Goal: Task Accomplishment & Management: Use online tool/utility

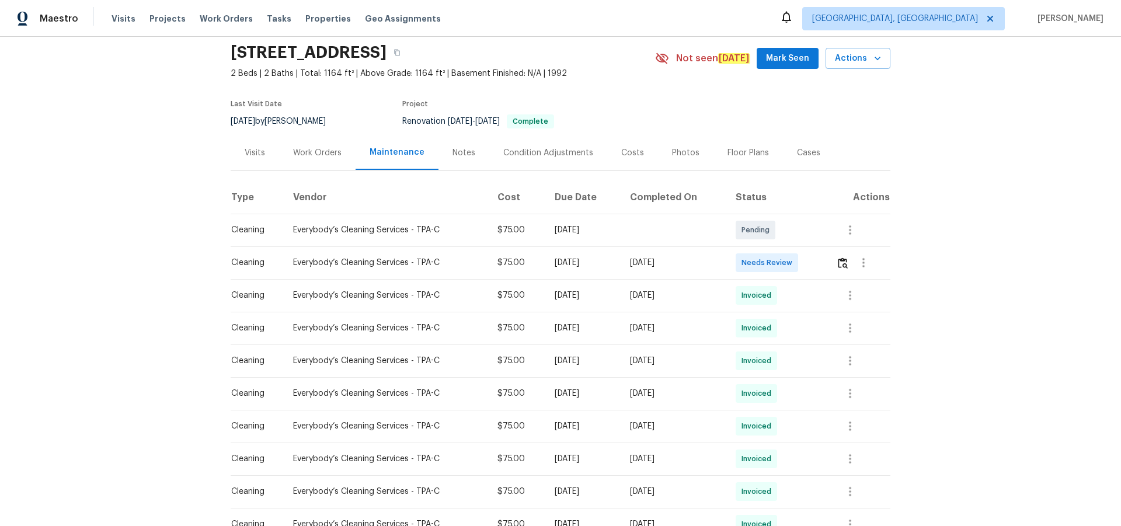
scroll to position [58, 0]
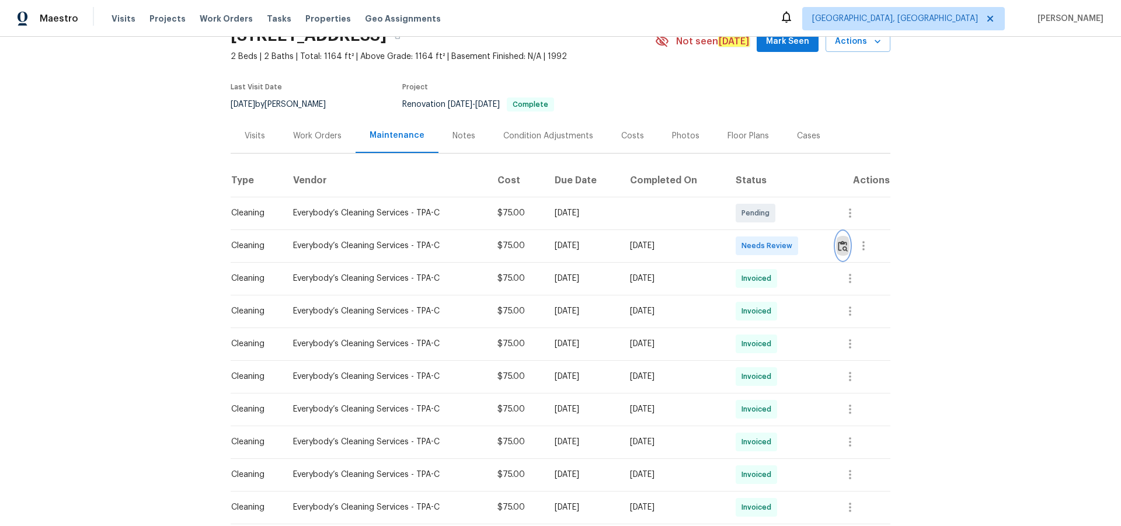
click at [842, 243] on img "button" at bounding box center [843, 246] width 10 height 11
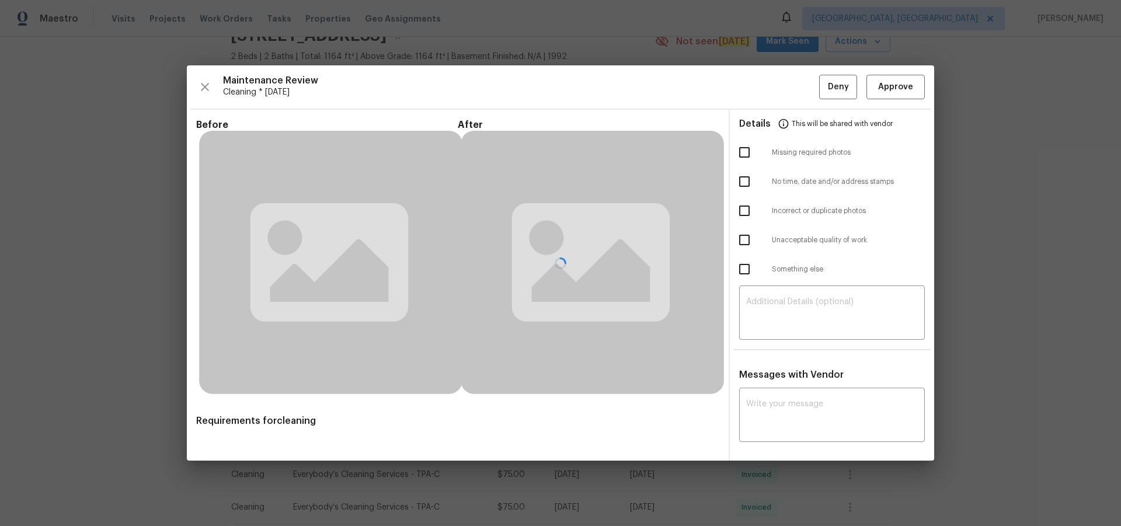
click at [836, 307] on div at bounding box center [561, 263] width 748 height 396
click at [826, 296] on div at bounding box center [561, 263] width 748 height 396
click at [835, 306] on div at bounding box center [561, 263] width 748 height 396
click at [845, 301] on div at bounding box center [561, 263] width 748 height 396
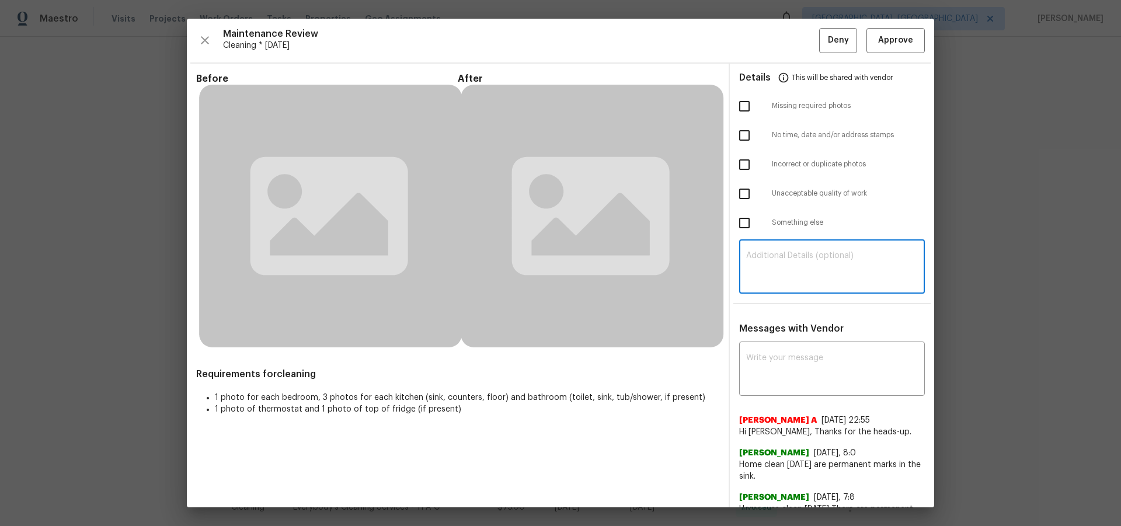
click at [818, 270] on textarea at bounding box center [832, 268] width 172 height 33
paste textarea "Maintenance Audit Team: Hello! Unfortunately, this cleaning visit completed on …"
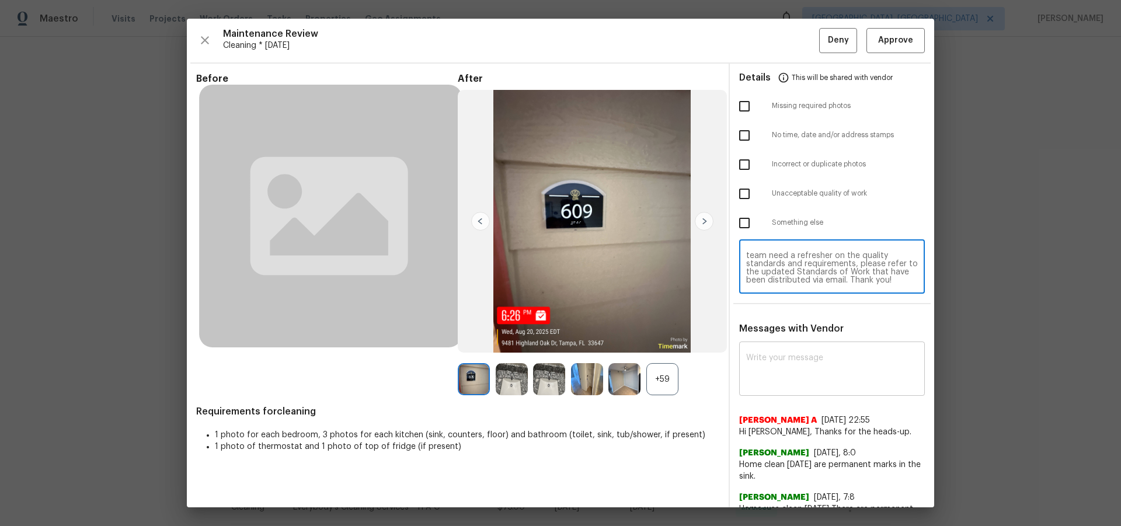
type textarea "Maintenance Audit Team: Hello! Unfortunately, this cleaning visit completed on …"
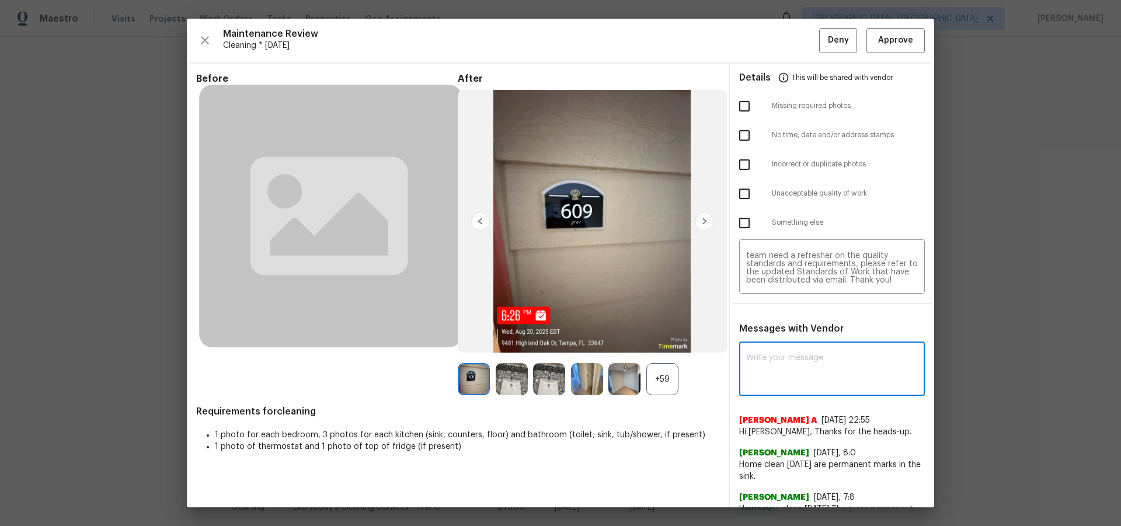
click at [838, 386] on textarea at bounding box center [832, 370] width 172 height 33
paste textarea "Maintenance Audit Team: Hello! Unfortunately, this cleaning visit completed on …"
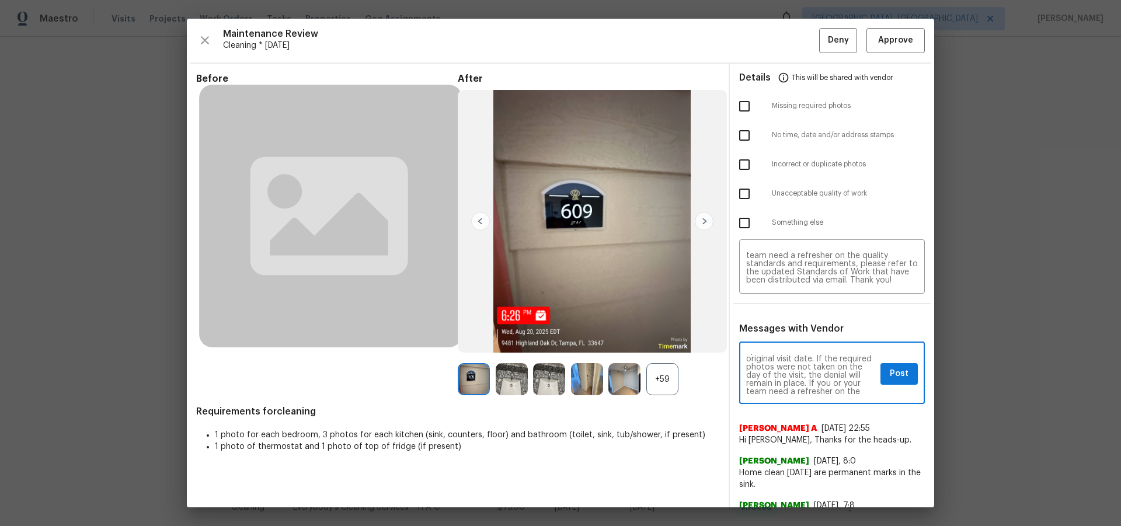
scroll to position [155, 0]
type textarea "Maintenance Audit Team: Hello! Unfortunately, this cleaning visit completed on …"
drag, startPoint x: 887, startPoint y: 376, endPoint x: 888, endPoint y: 386, distance: 10.6
click at [890, 375] on span "Post" at bounding box center [899, 374] width 19 height 15
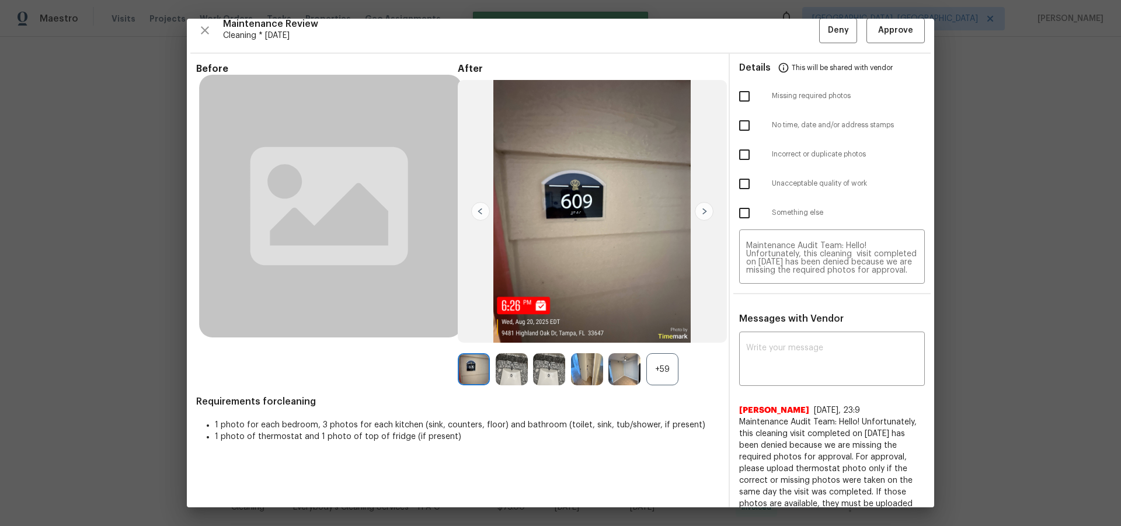
scroll to position [0, 0]
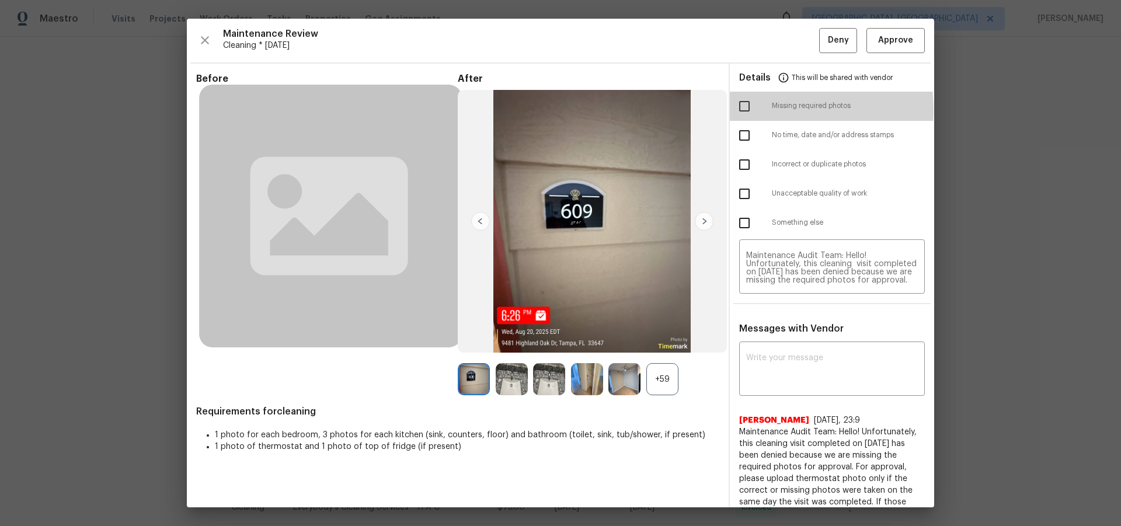
click at [745, 110] on input "checkbox" at bounding box center [744, 106] width 25 height 25
checkbox input "true"
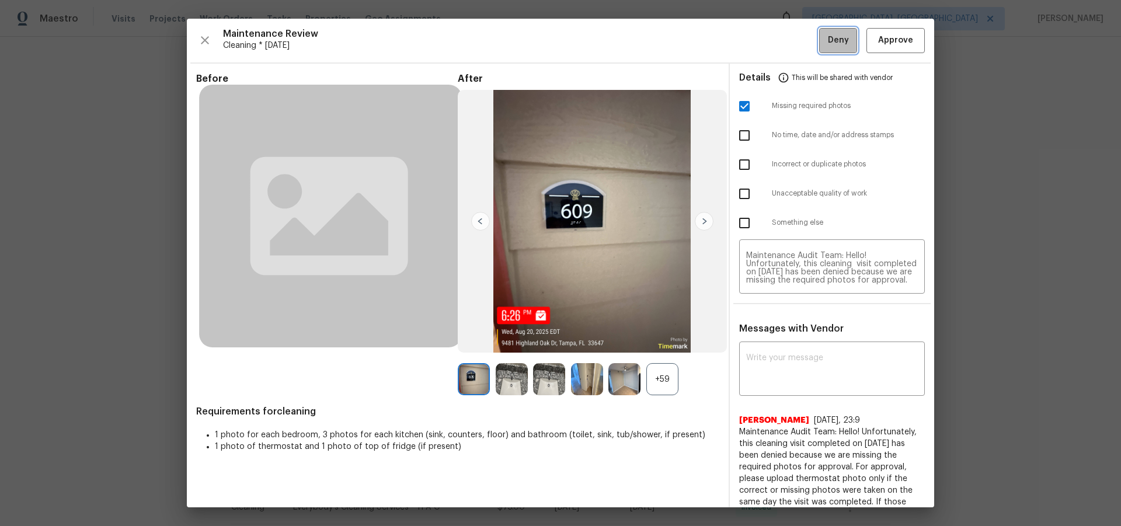
click at [834, 45] on span "Deny" at bounding box center [838, 40] width 21 height 15
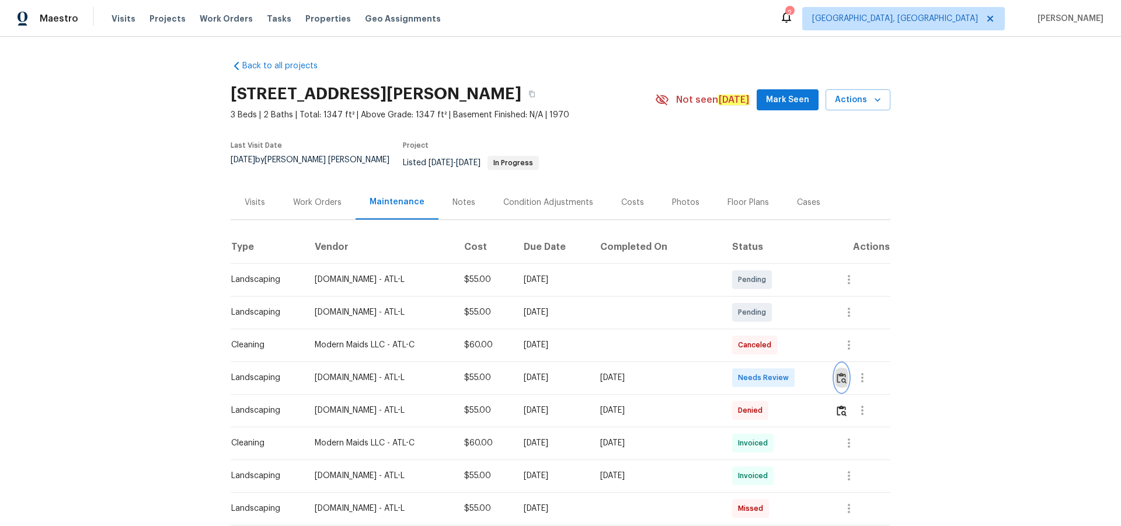
click at [837, 373] on img "button" at bounding box center [842, 378] width 10 height 11
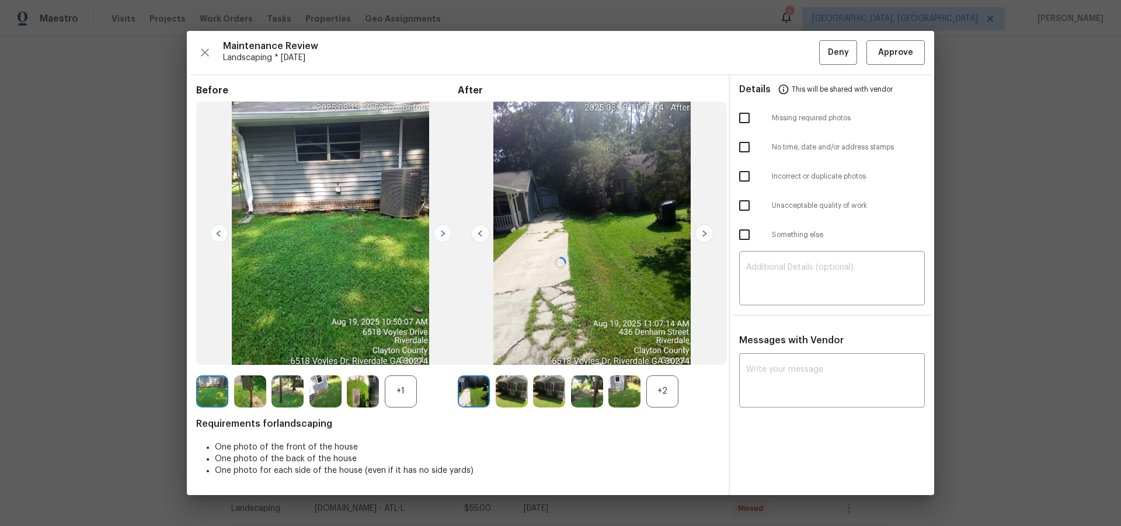
drag, startPoint x: 981, startPoint y: 225, endPoint x: 915, endPoint y: 299, distance: 99.2
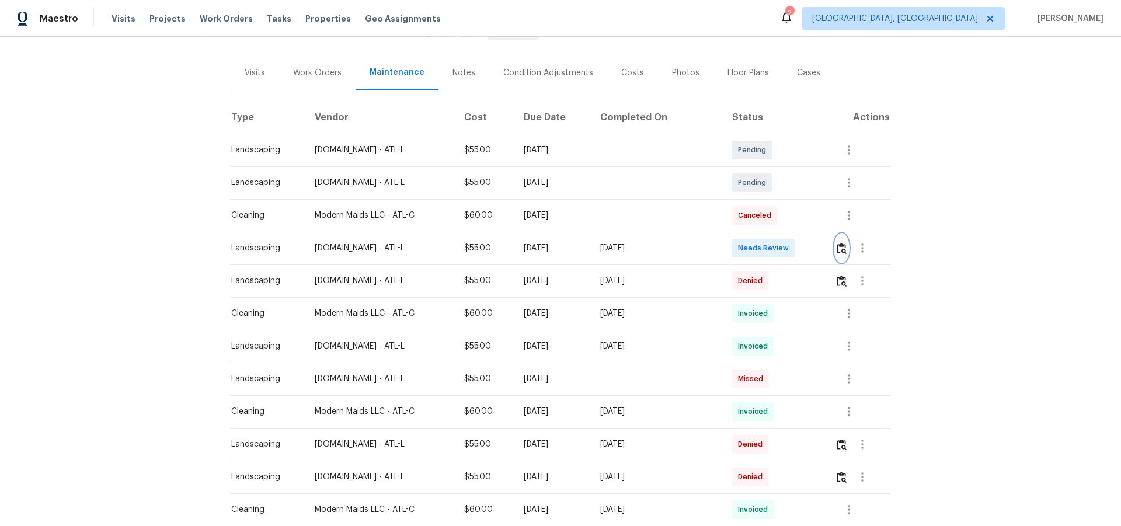
scroll to position [117, 0]
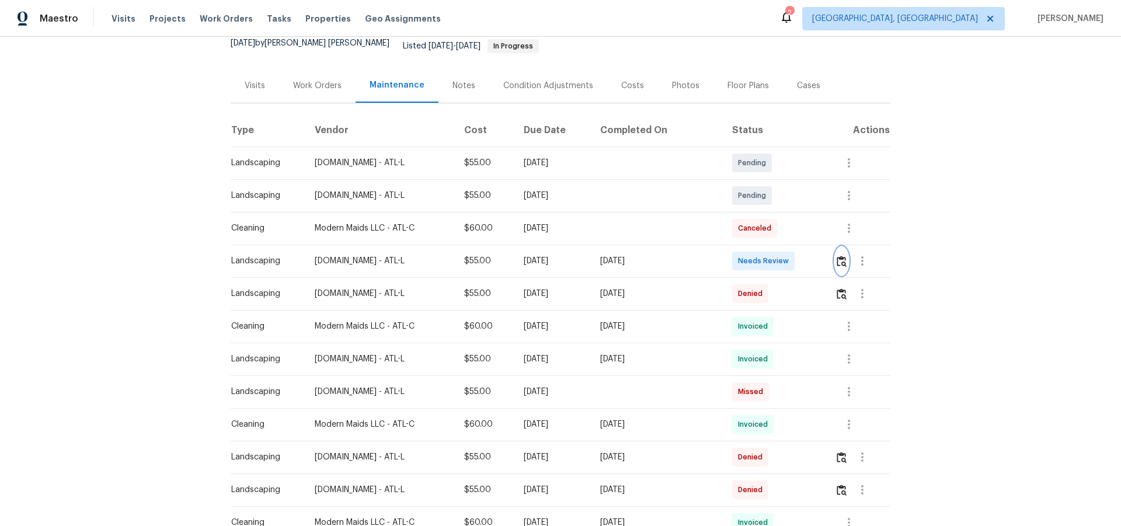
click at [841, 256] on img "button" at bounding box center [842, 261] width 10 height 11
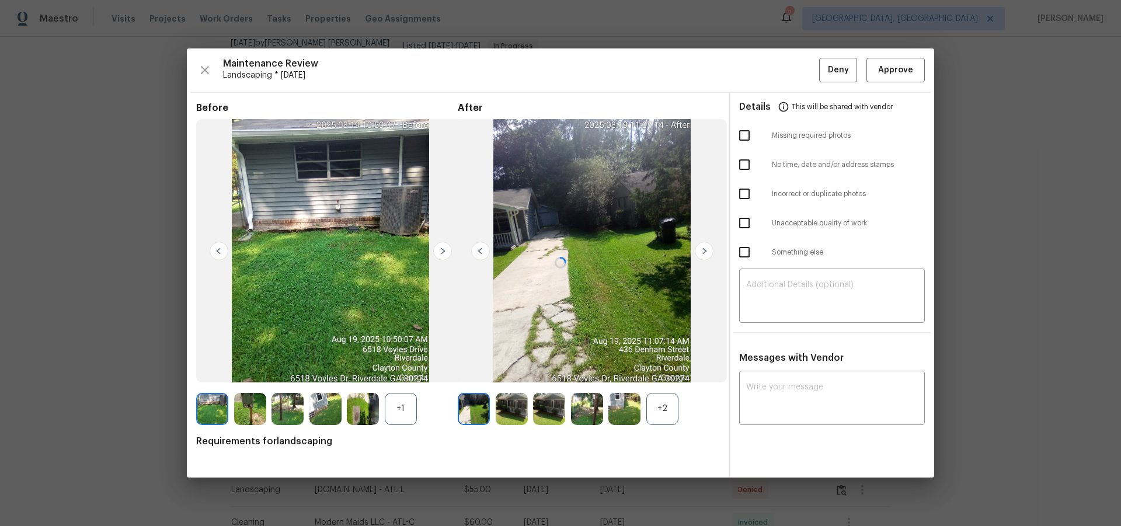
click at [818, 297] on div at bounding box center [561, 262] width 748 height 429
click at [812, 380] on div at bounding box center [561, 262] width 748 height 429
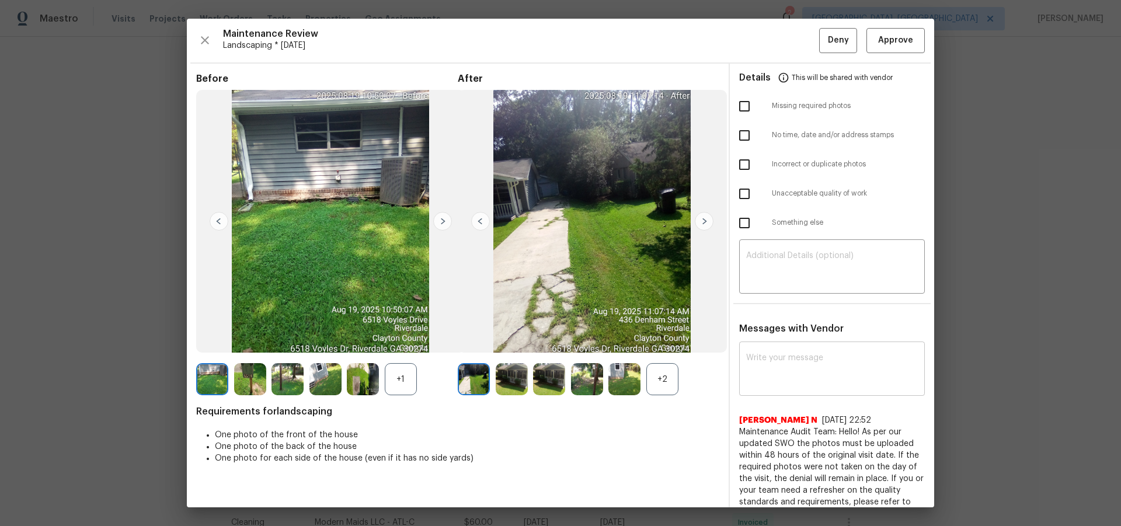
click at [805, 370] on textarea at bounding box center [832, 370] width 172 height 33
paste textarea "Please ensure to clear the grass in driveway in your next visit."
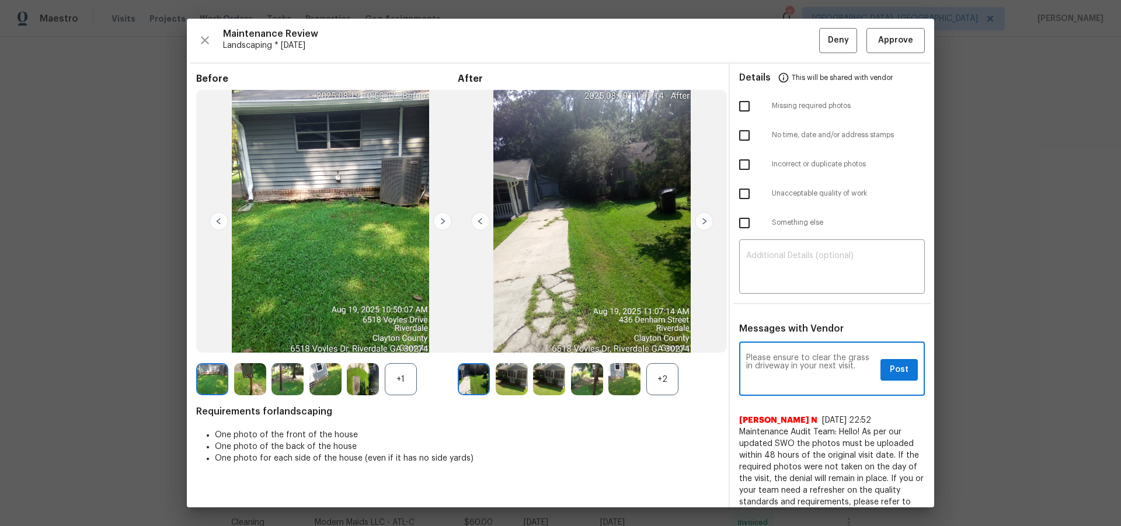
type textarea "Please ensure to clear the grass in driveway in your next visit."
drag, startPoint x: 859, startPoint y: 367, endPoint x: 643, endPoint y: 319, distance: 221.4
paste textarea "Maintenance Audit Team: Hello! After further review the visit has been approved…"
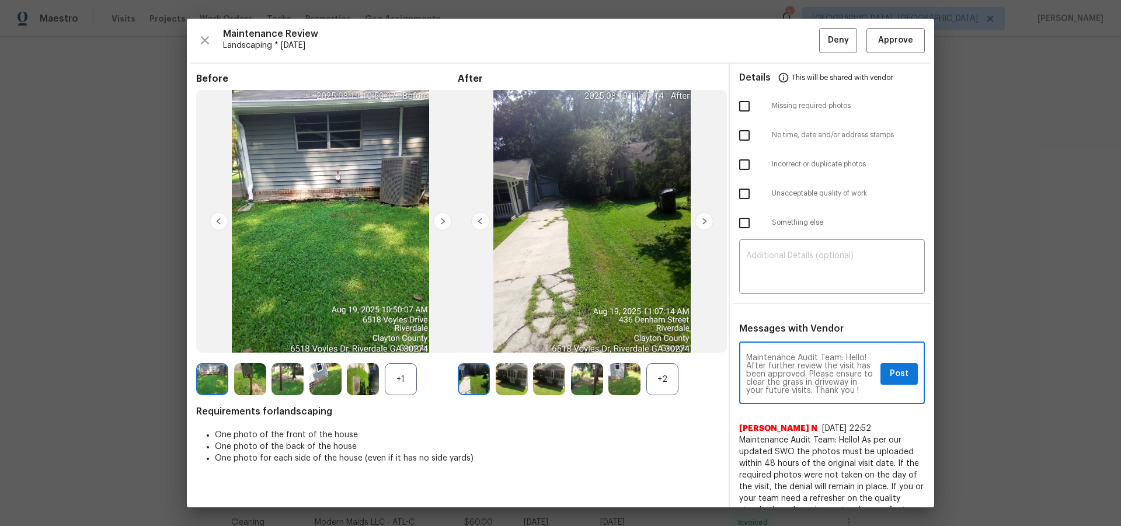
scroll to position [58, 0]
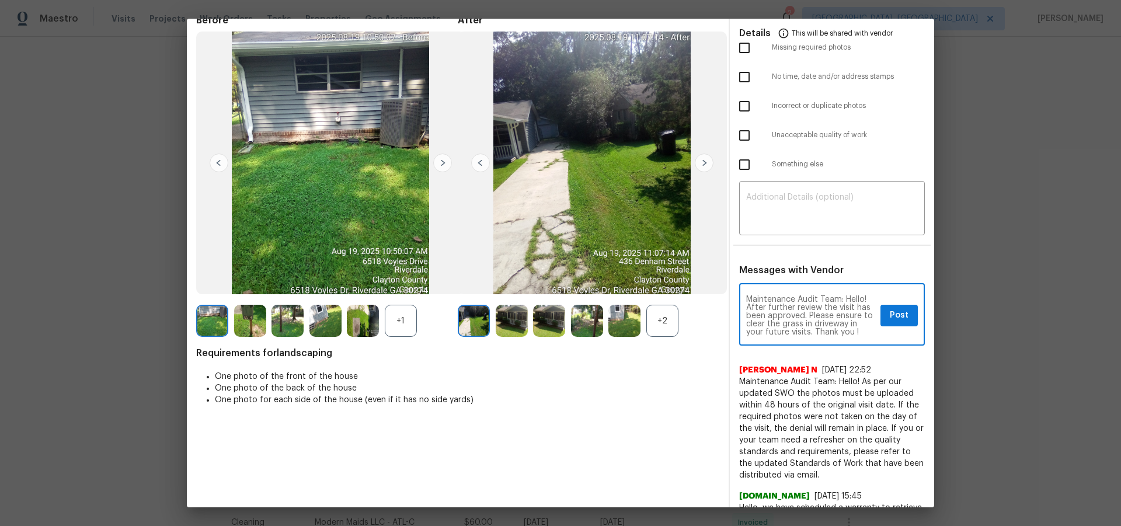
type textarea "Maintenance Audit Team: Hello! After further review the visit has been approved…"
click at [897, 302] on div "Maintenance Audit Team: Hello! After further review the visit has been approved…" at bounding box center [832, 316] width 186 height 60
click at [899, 314] on span "Post" at bounding box center [899, 315] width 19 height 15
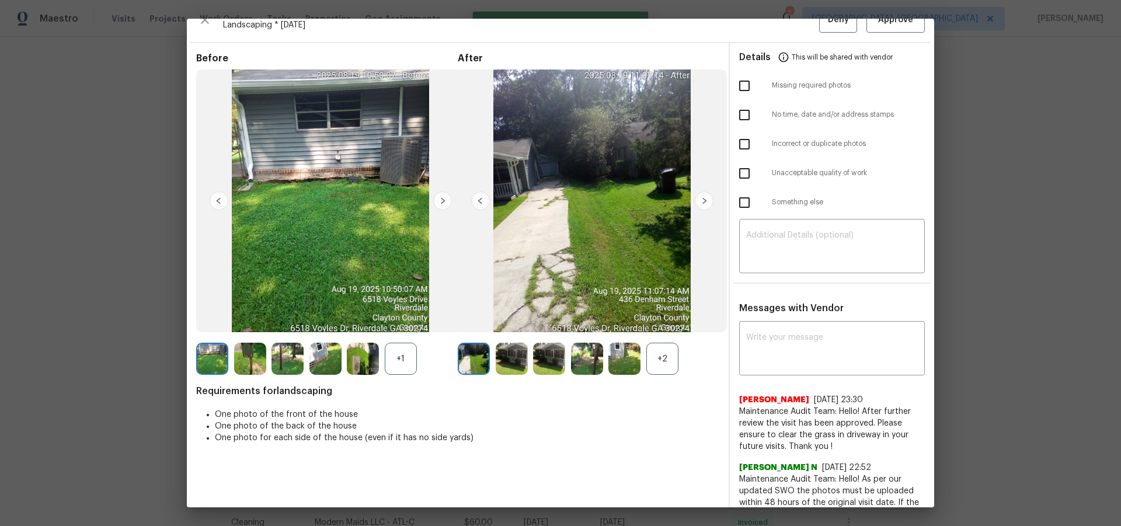
scroll to position [0, 0]
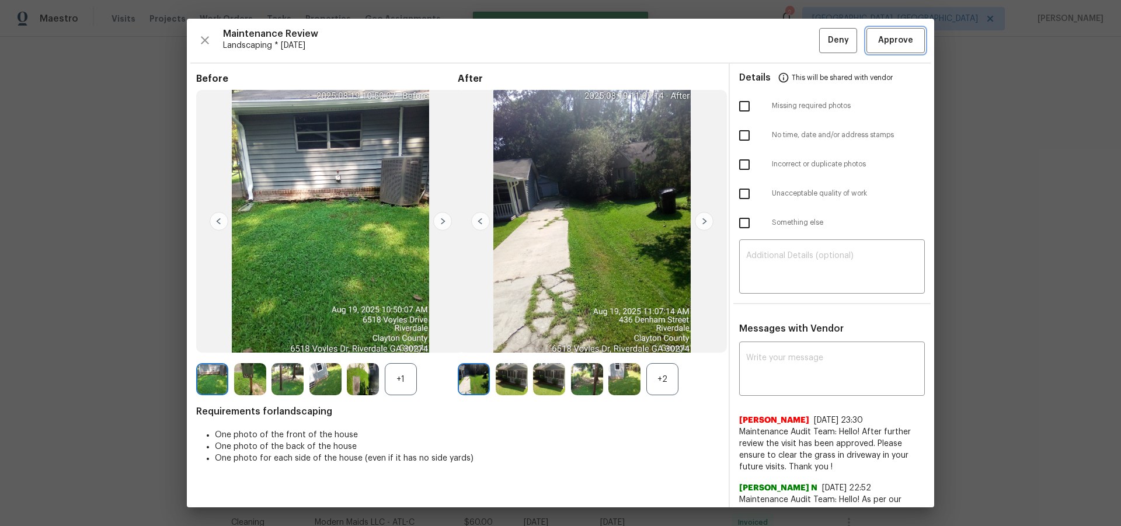
click at [900, 47] on span "Approve" at bounding box center [895, 40] width 35 height 15
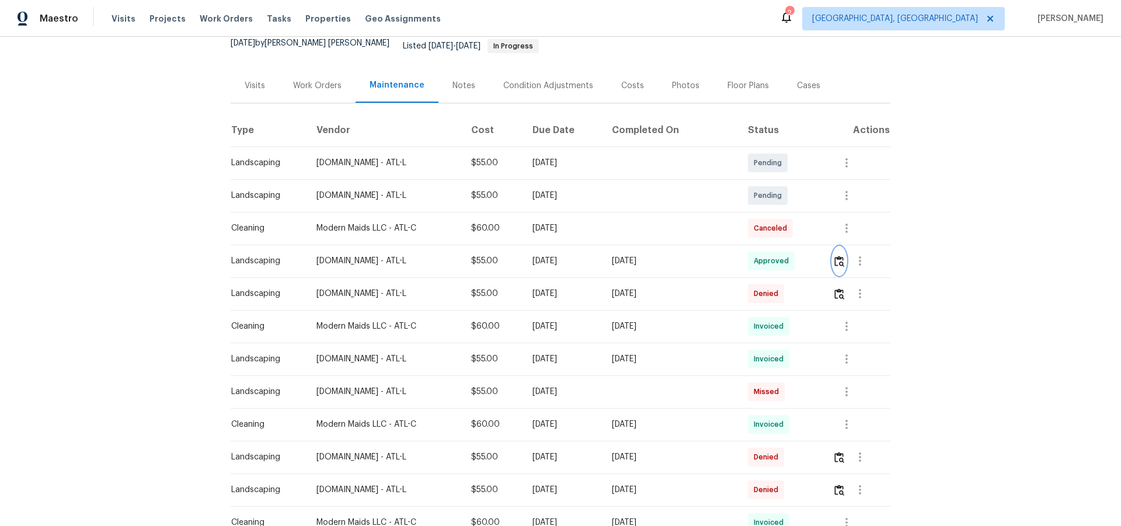
click at [835, 256] on img "button" at bounding box center [840, 261] width 10 height 11
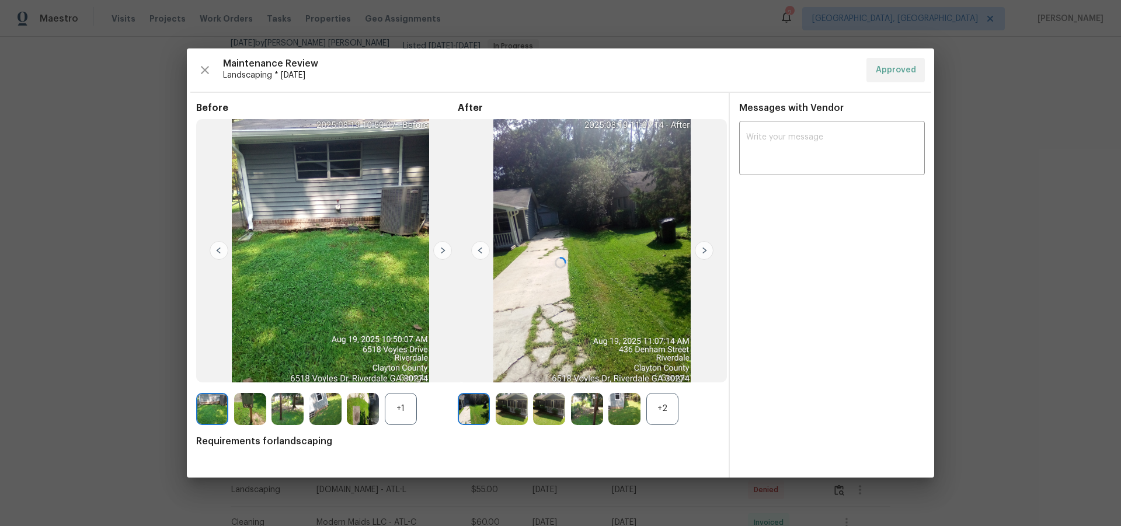
click at [486, 252] on div at bounding box center [561, 262] width 748 height 429
click at [485, 252] on div at bounding box center [561, 262] width 748 height 429
click at [484, 252] on div at bounding box center [561, 262] width 748 height 429
click at [471, 407] on div at bounding box center [561, 262] width 748 height 429
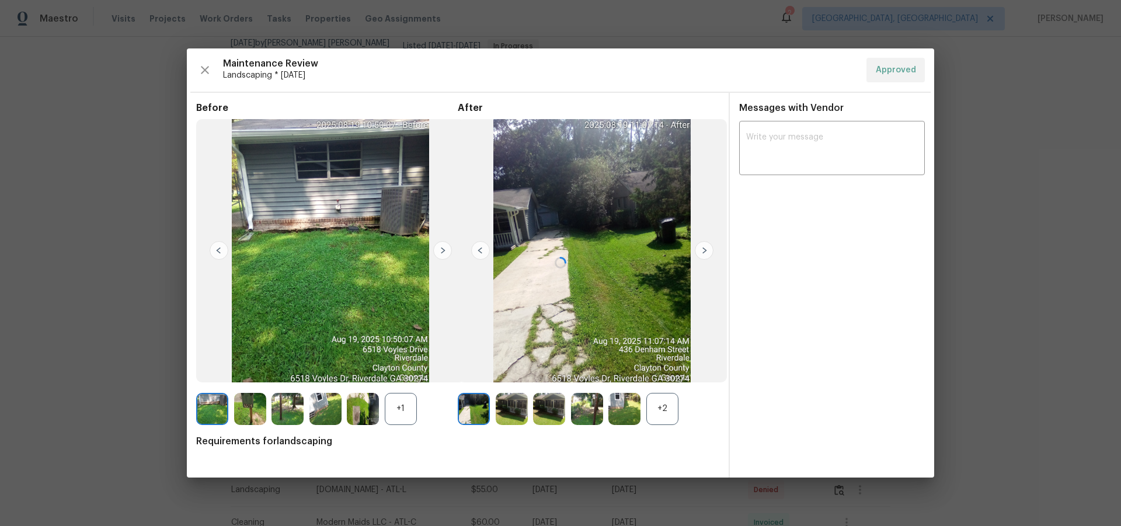
click at [352, 404] on div at bounding box center [561, 262] width 748 height 429
click at [363, 409] on div at bounding box center [561, 262] width 748 height 429
click at [534, 403] on div at bounding box center [561, 262] width 748 height 429
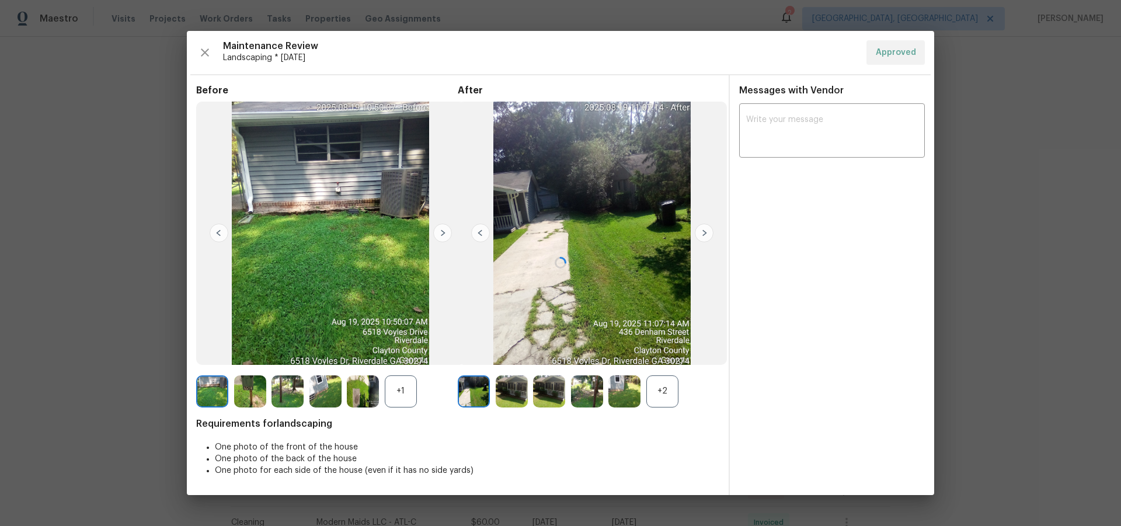
drag, startPoint x: 522, startPoint y: 404, endPoint x: 502, endPoint y: 345, distance: 62.2
click at [522, 402] on div at bounding box center [561, 263] width 748 height 464
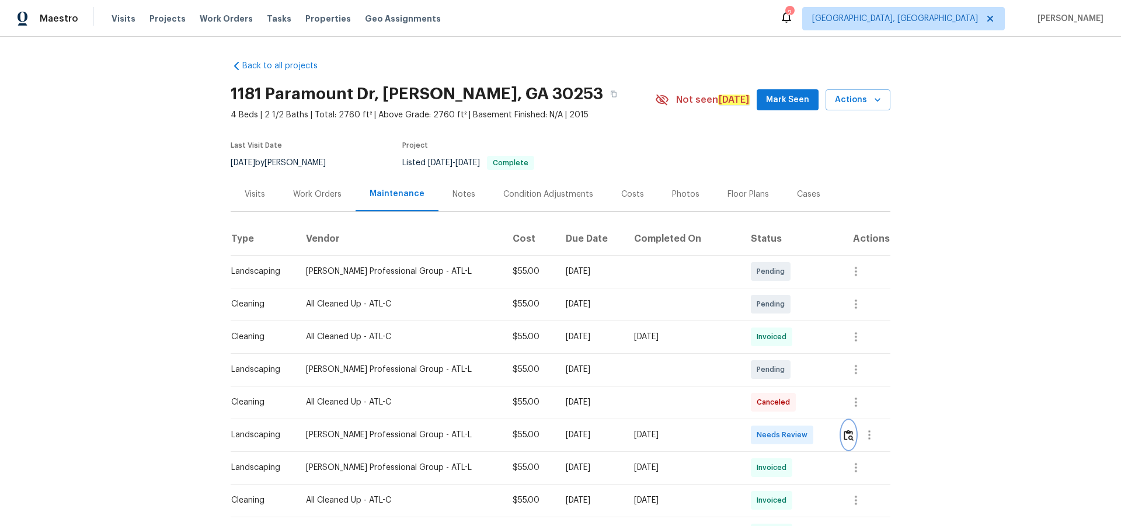
click at [844, 436] on img "button" at bounding box center [849, 435] width 10 height 11
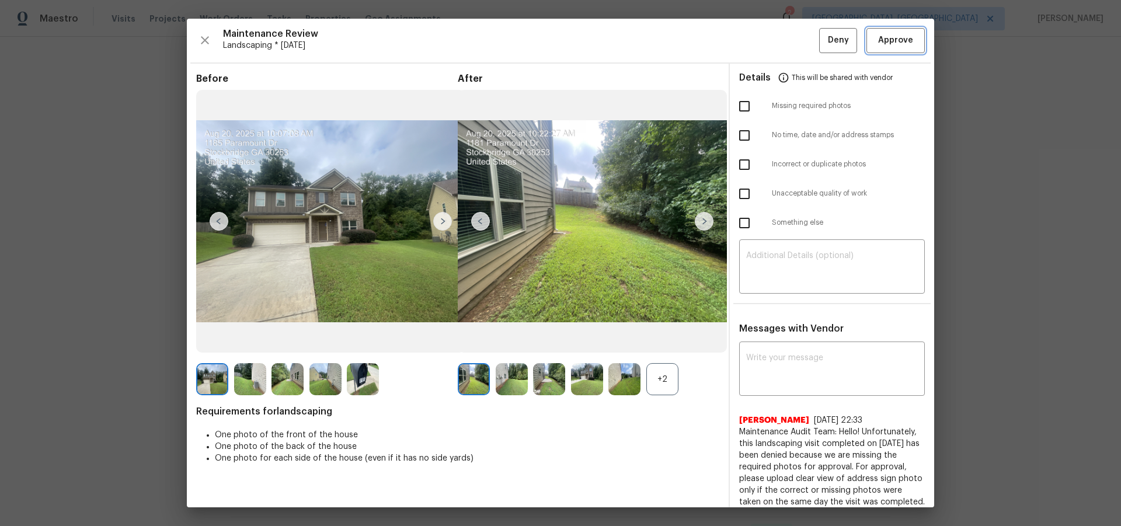
click at [892, 42] on span "Approve" at bounding box center [895, 40] width 35 height 15
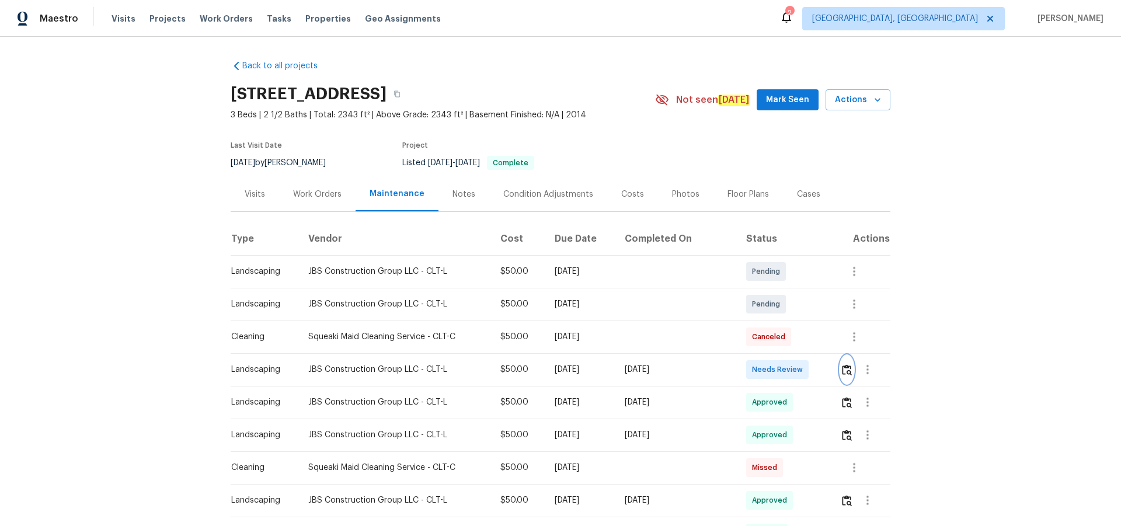
click at [845, 367] on img "button" at bounding box center [847, 369] width 10 height 11
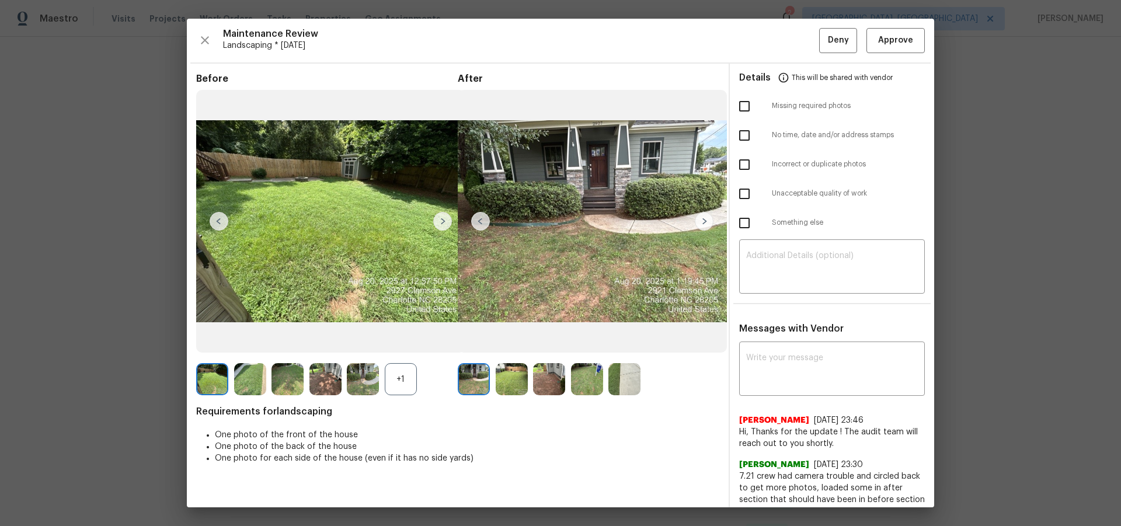
drag, startPoint x: 1121, startPoint y: 162, endPoint x: 944, endPoint y: 301, distance: 225.0
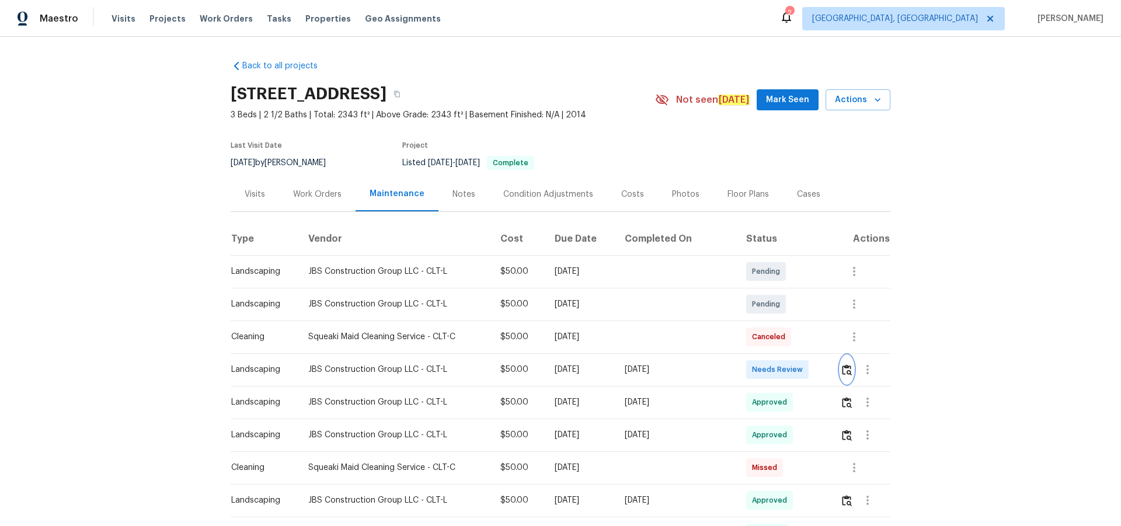
click at [842, 369] on img "button" at bounding box center [847, 369] width 10 height 11
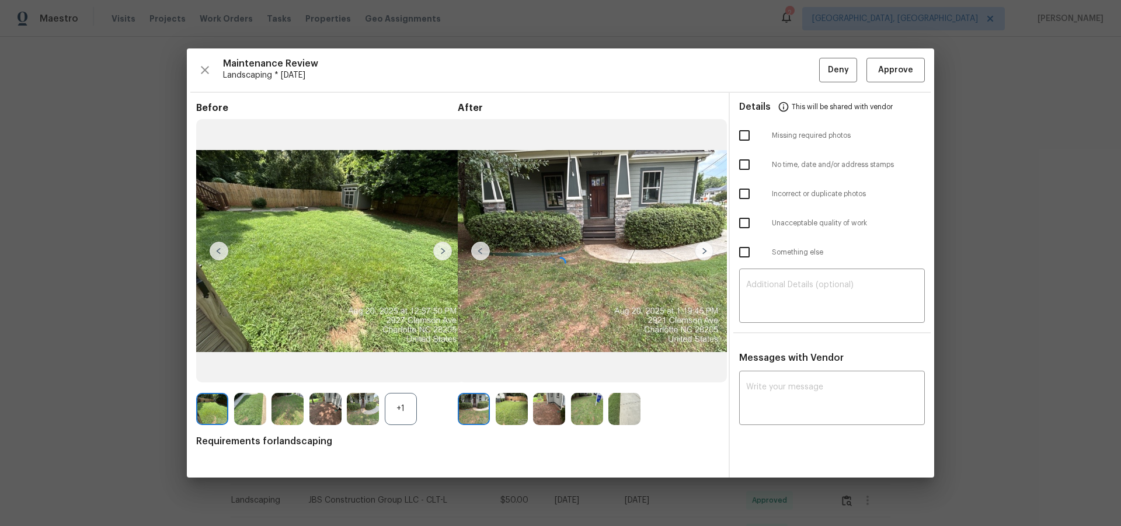
click at [900, 63] on div at bounding box center [561, 262] width 748 height 429
click at [907, 69] on div at bounding box center [561, 262] width 748 height 429
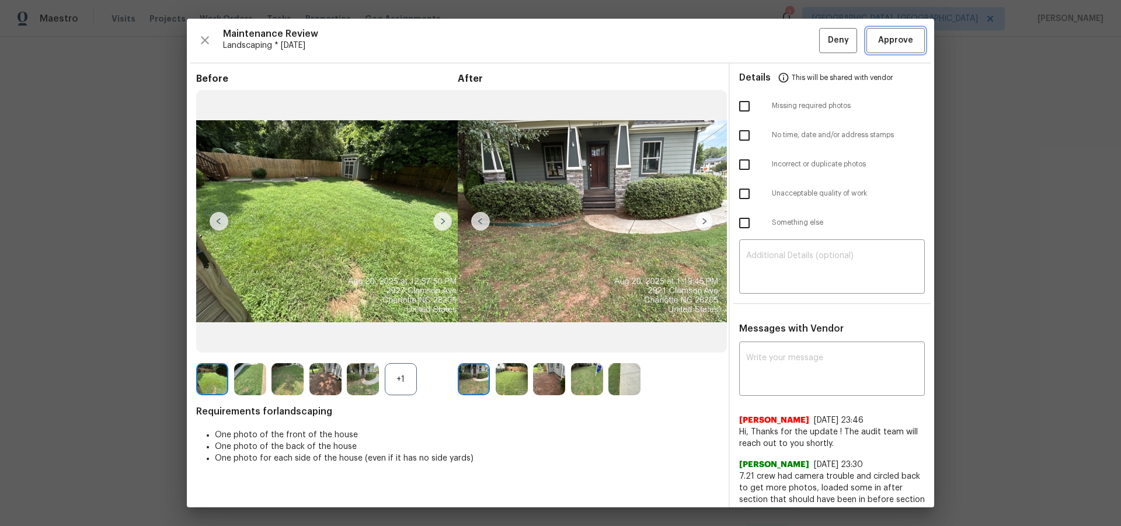
click at [884, 47] on span "Approve" at bounding box center [895, 40] width 35 height 15
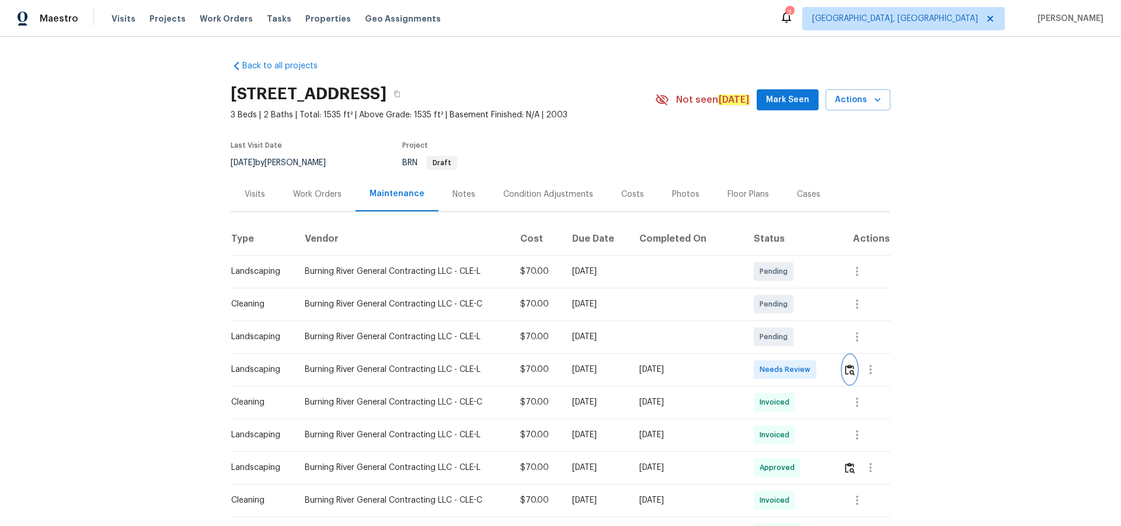
click at [845, 366] on img "button" at bounding box center [850, 369] width 10 height 11
click at [845, 367] on img "button" at bounding box center [850, 369] width 10 height 11
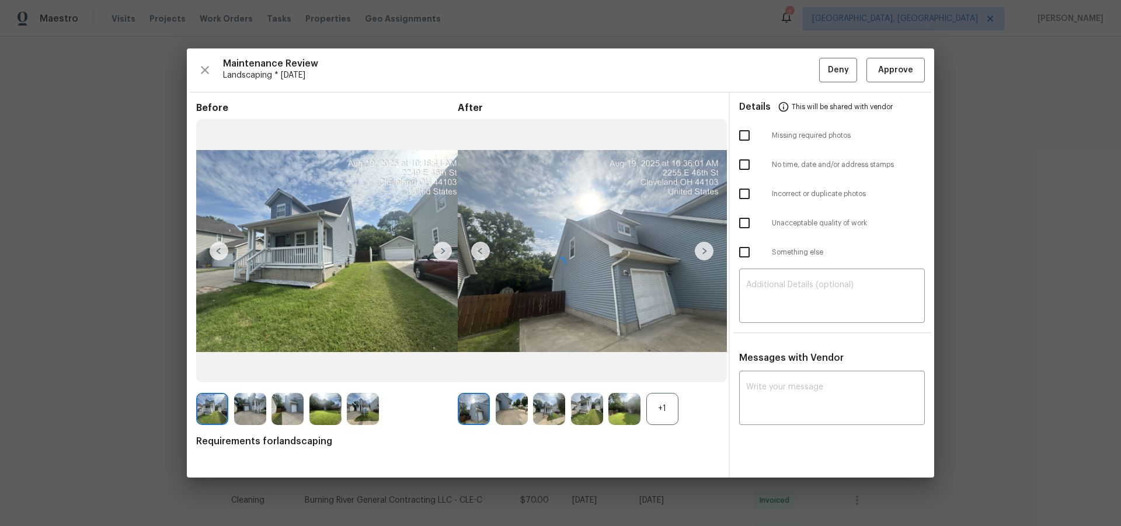
click at [897, 74] on div at bounding box center [561, 262] width 748 height 429
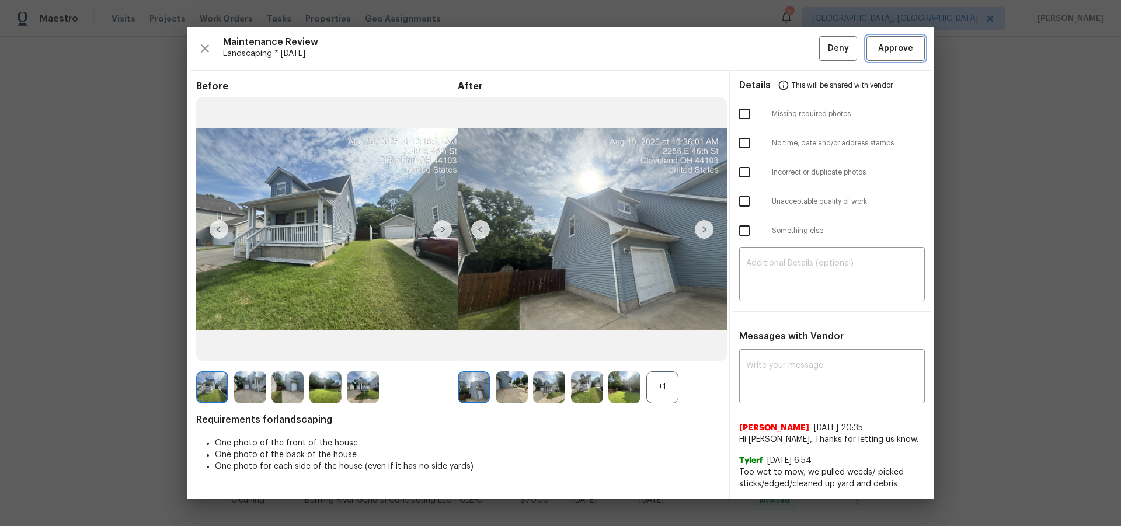
click at [895, 52] on span "Approve" at bounding box center [895, 48] width 35 height 15
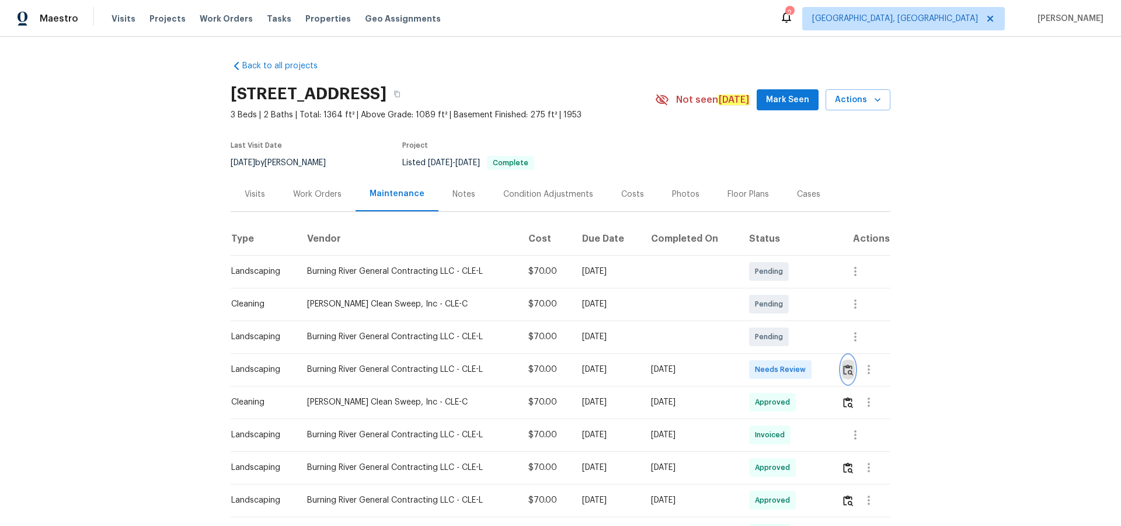
click at [848, 370] on img "button" at bounding box center [848, 369] width 10 height 11
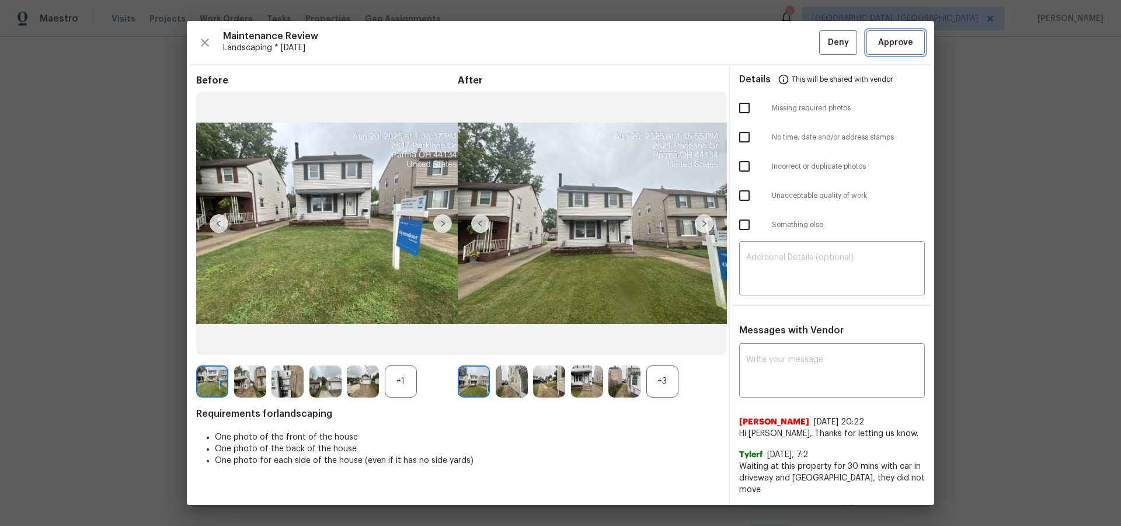
drag, startPoint x: 888, startPoint y: 47, endPoint x: 902, endPoint y: 88, distance: 43.4
click at [888, 46] on span "Approve" at bounding box center [895, 43] width 35 height 15
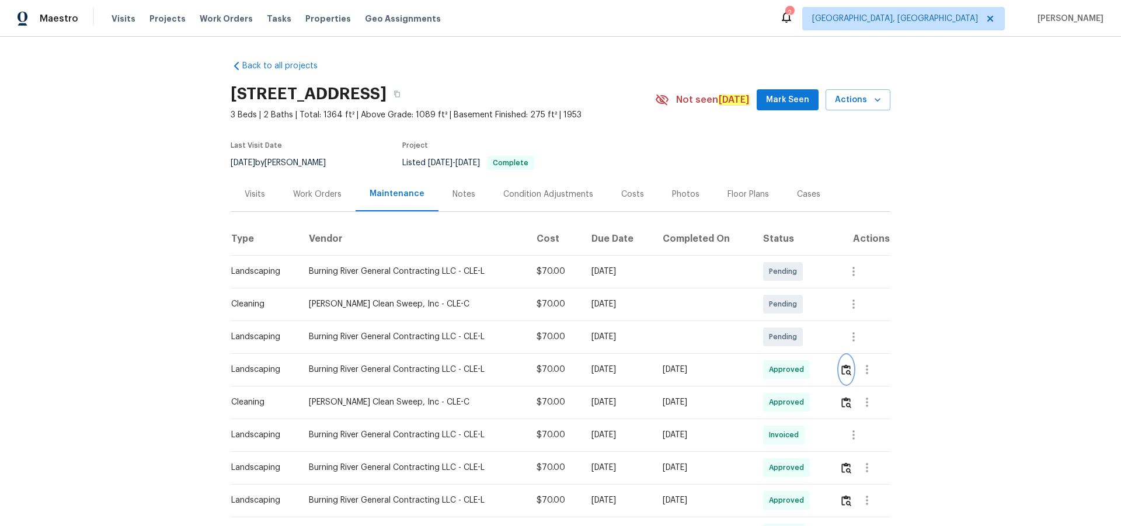
click at [848, 372] on img "button" at bounding box center [847, 369] width 10 height 11
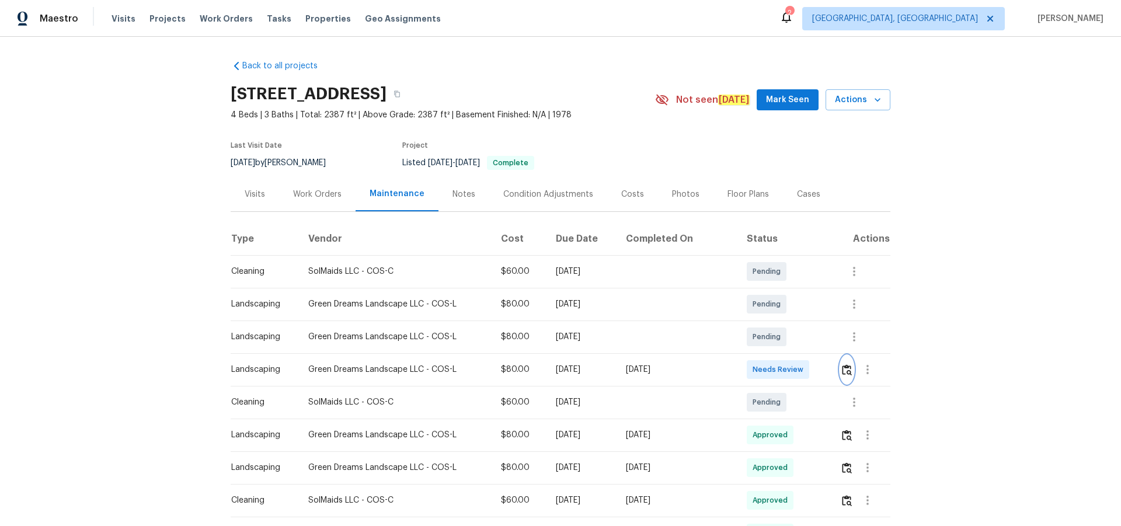
click at [797, 343] on button "button" at bounding box center [847, 370] width 13 height 28
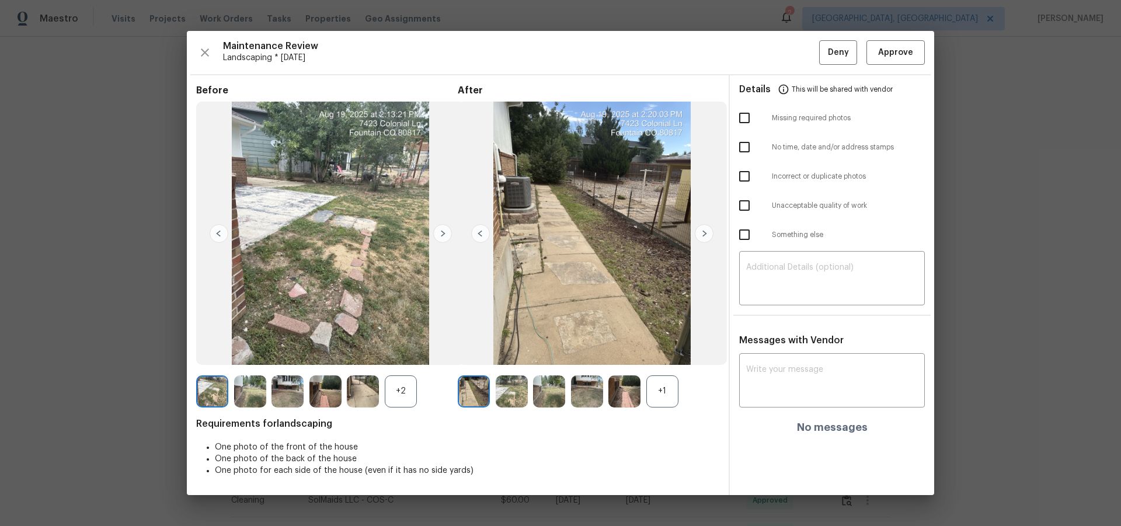
click at [797, 65] on div "Maintenance Review Landscaping * Mon, Aug 18 Deny Approve Before +2 After +1 Re…" at bounding box center [561, 263] width 748 height 464
click at [797, 44] on button "Approve" at bounding box center [896, 52] width 58 height 25
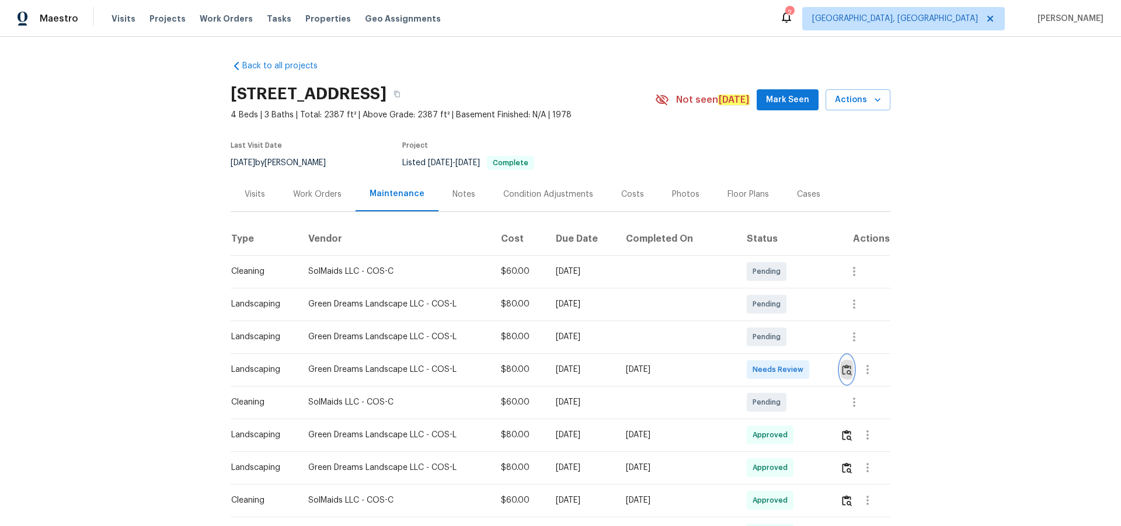
click at [797, 343] on img "button" at bounding box center [847, 369] width 10 height 11
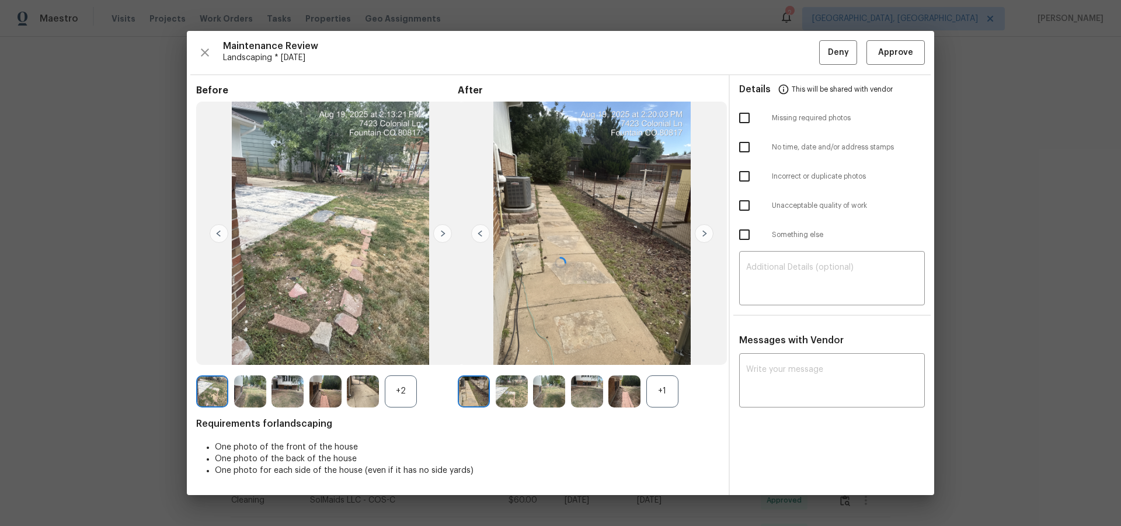
click at [797, 55] on div at bounding box center [561, 263] width 748 height 464
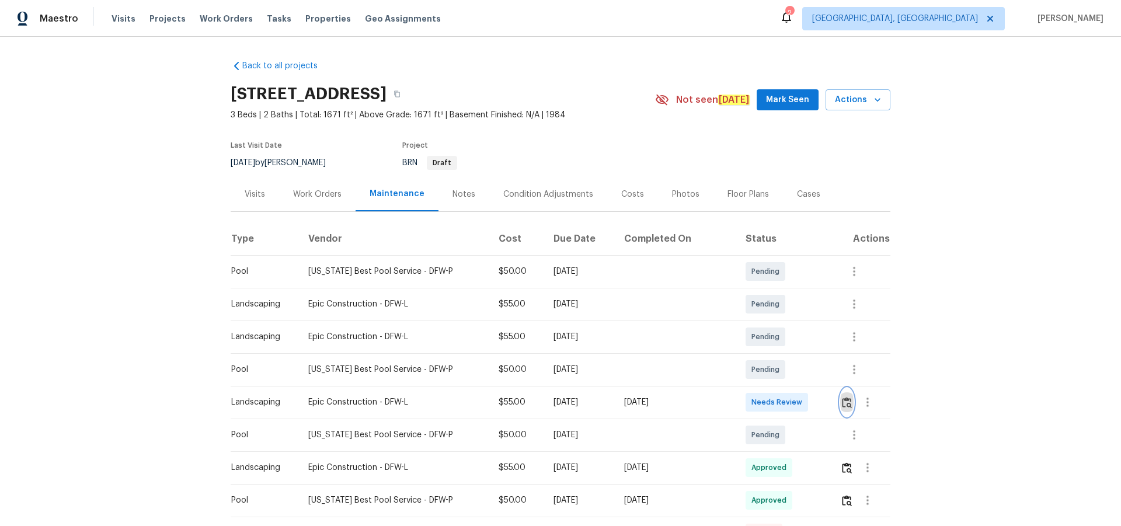
click at [842, 401] on img "button" at bounding box center [847, 402] width 10 height 11
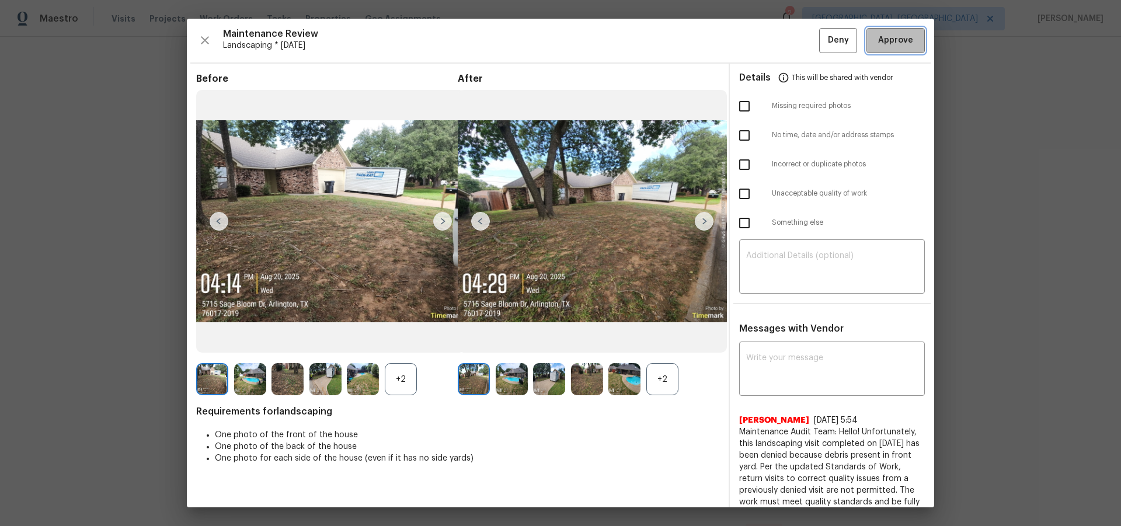
click at [886, 45] on span "Approve" at bounding box center [895, 40] width 35 height 15
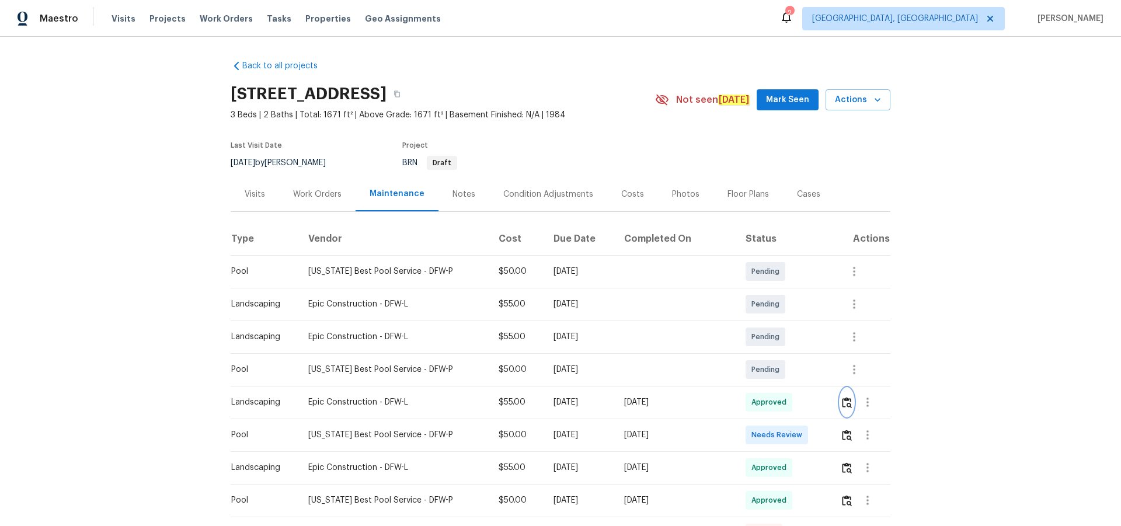
click at [842, 403] on img "button" at bounding box center [847, 402] width 10 height 11
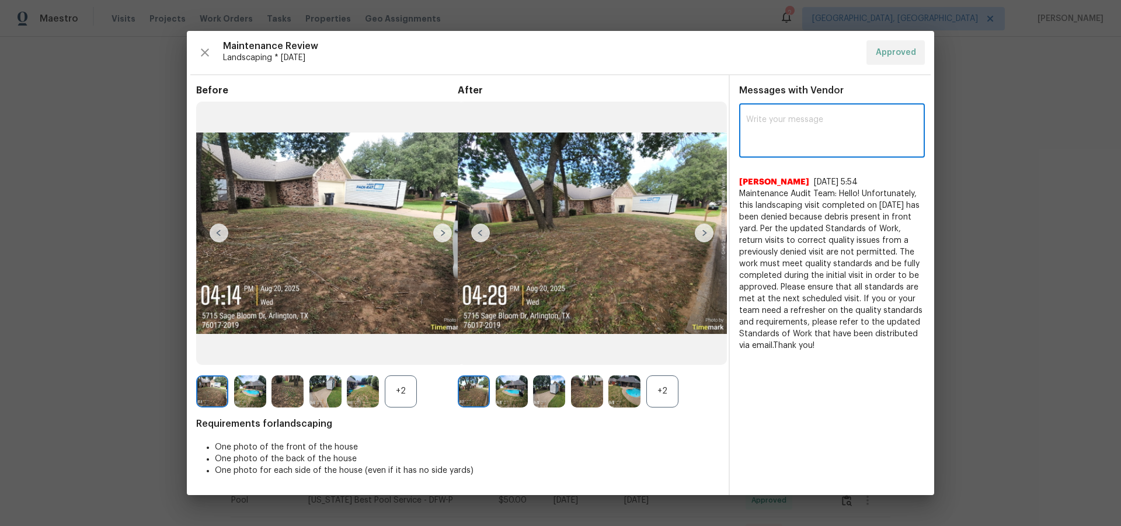
click at [800, 128] on textarea at bounding box center [832, 132] width 172 height 33
paste textarea "Maintenance Audit Team: Hello! After further review the visit has been approved…"
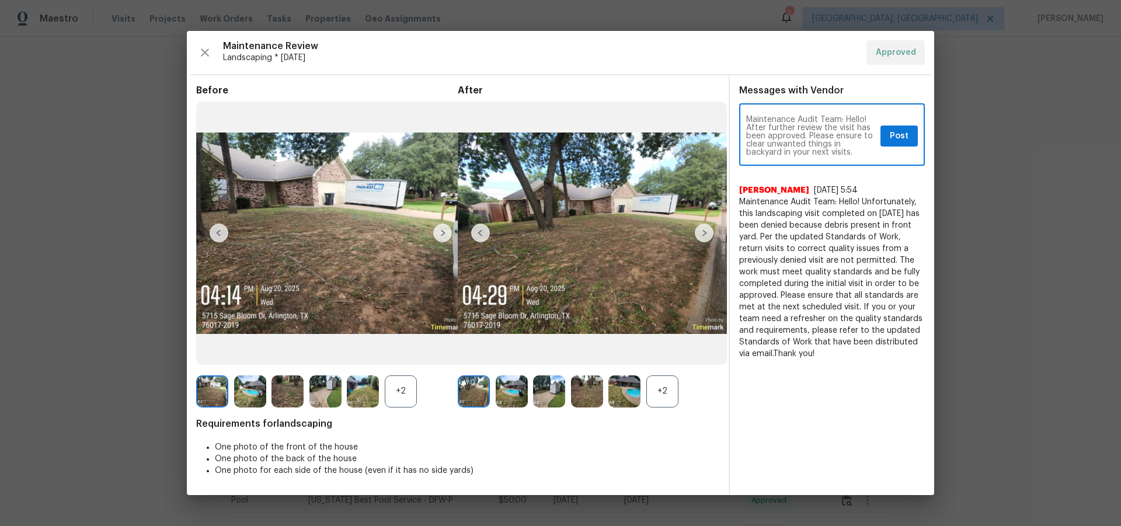
drag, startPoint x: 807, startPoint y: 144, endPoint x: 759, endPoint y: 124, distance: 52.4
click at [759, 124] on textarea "Maintenance Audit Team: Hello! After further review the visit has been approved…" at bounding box center [811, 136] width 130 height 41
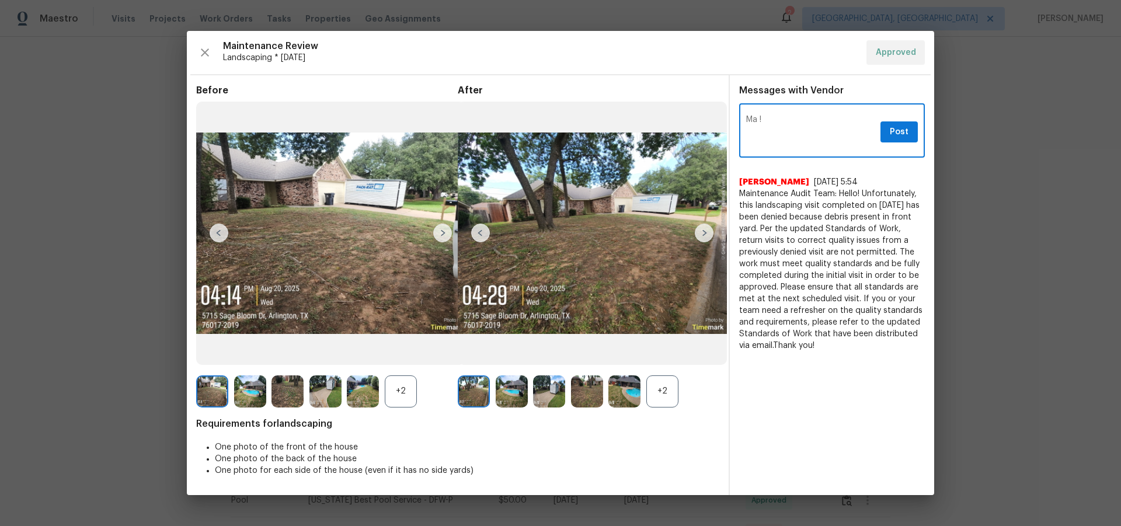
type textarea "Ma !"
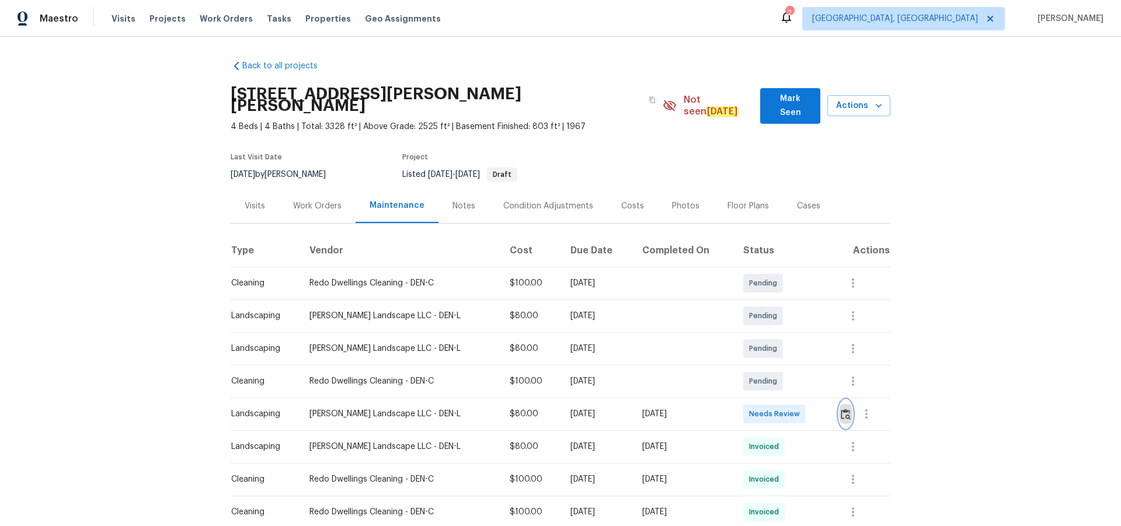
click at [841, 409] on img "button" at bounding box center [846, 414] width 10 height 11
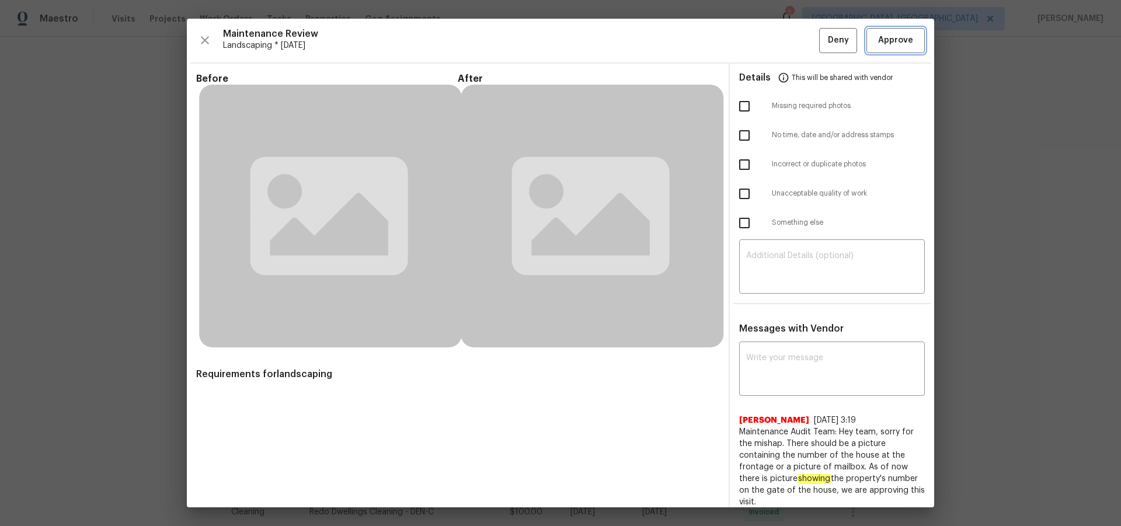
click at [897, 41] on span "Approve" at bounding box center [895, 40] width 35 height 15
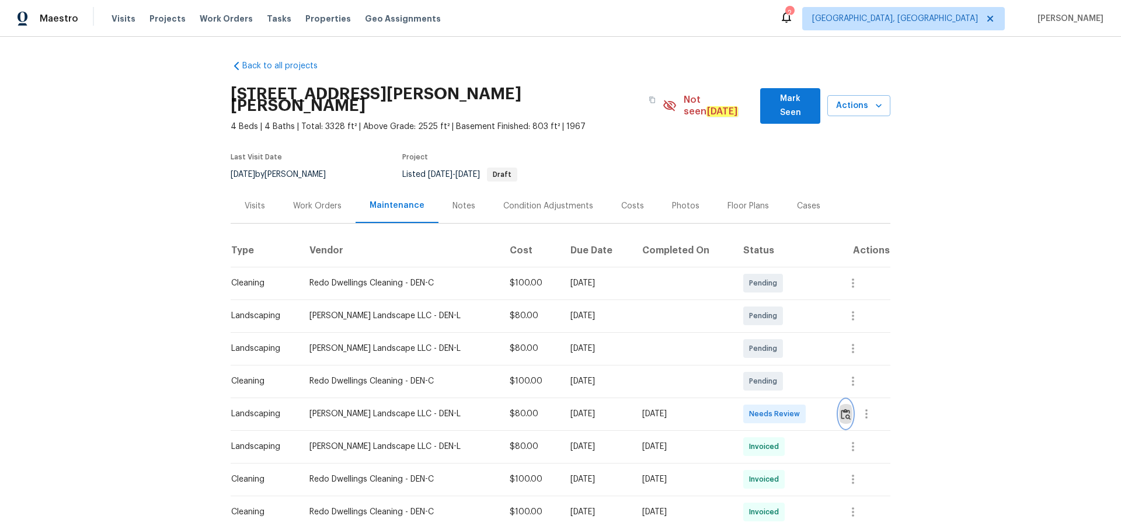
click at [841, 409] on img "button" at bounding box center [846, 414] width 10 height 11
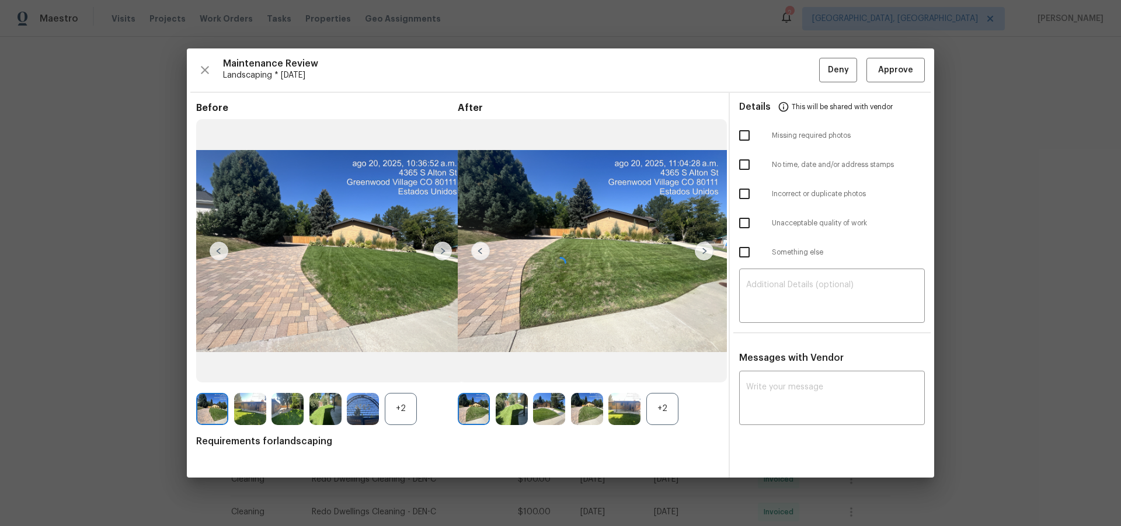
drag, startPoint x: 900, startPoint y: 67, endPoint x: 1009, endPoint y: 149, distance: 136.9
click at [900, 69] on div at bounding box center [561, 262] width 748 height 429
drag, startPoint x: 1017, startPoint y: 119, endPoint x: 1017, endPoint y: 158, distance: 38.6
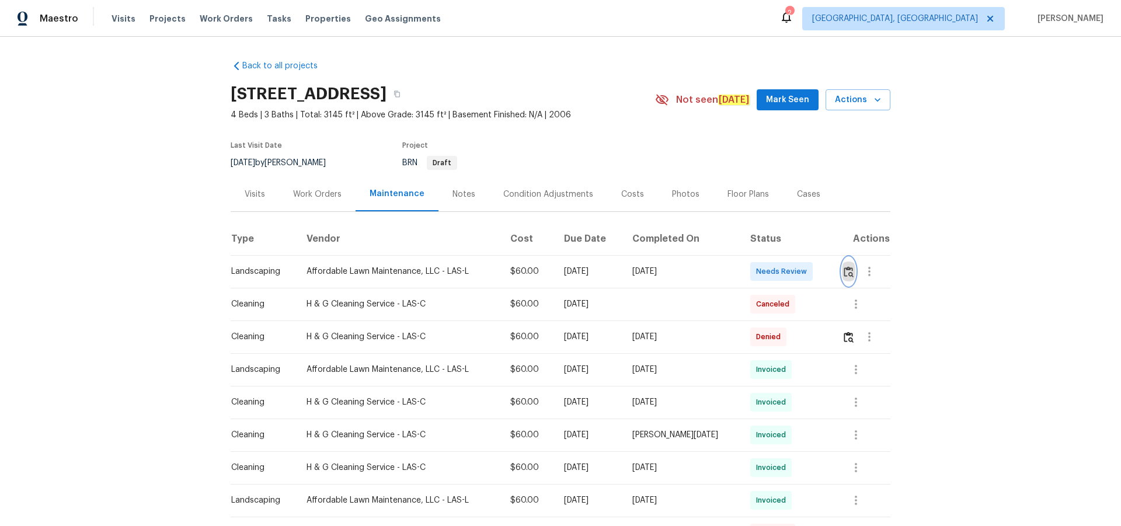
click at [848, 273] on img "button" at bounding box center [849, 271] width 10 height 11
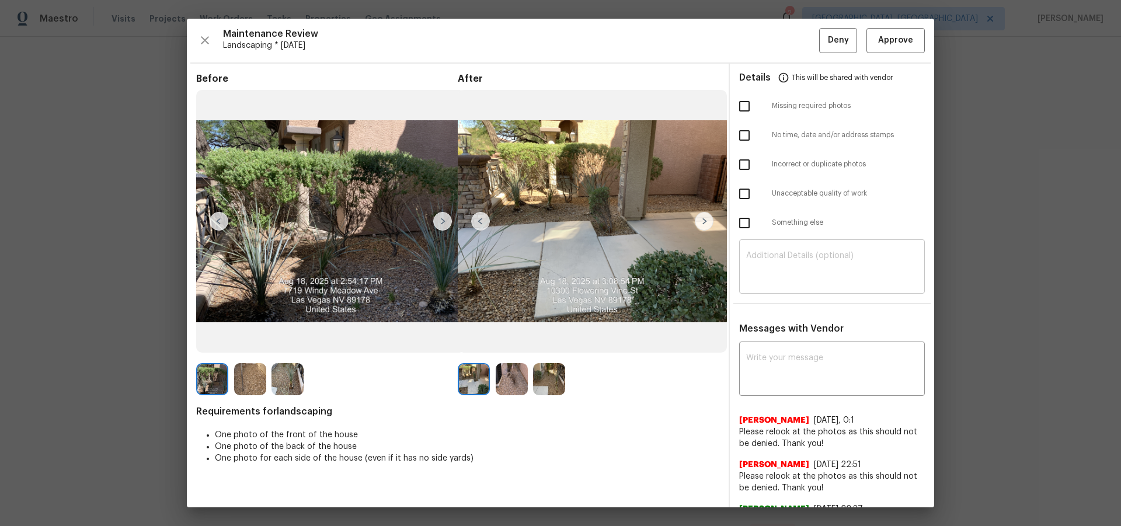
click at [819, 267] on textarea at bounding box center [832, 268] width 172 height 33
paste textarea "Maintenance Audit Team: Hello! Unfortunately, this landscaping visit completed …"
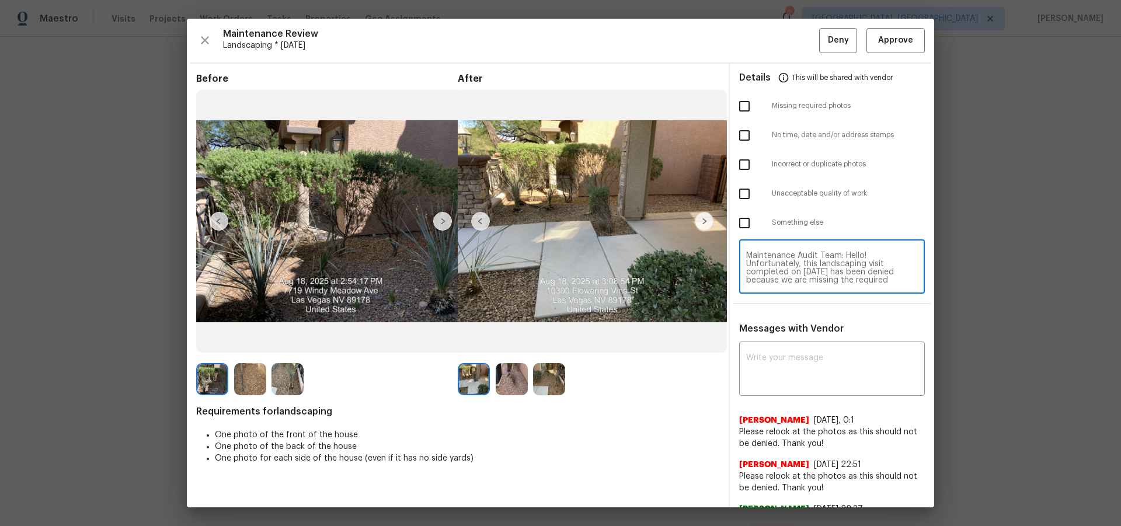
scroll to position [114, 0]
type textarea "Maintenance Audit Team: Hello! Unfortunately, this landscaping visit completed …"
click at [831, 382] on textarea at bounding box center [832, 370] width 172 height 33
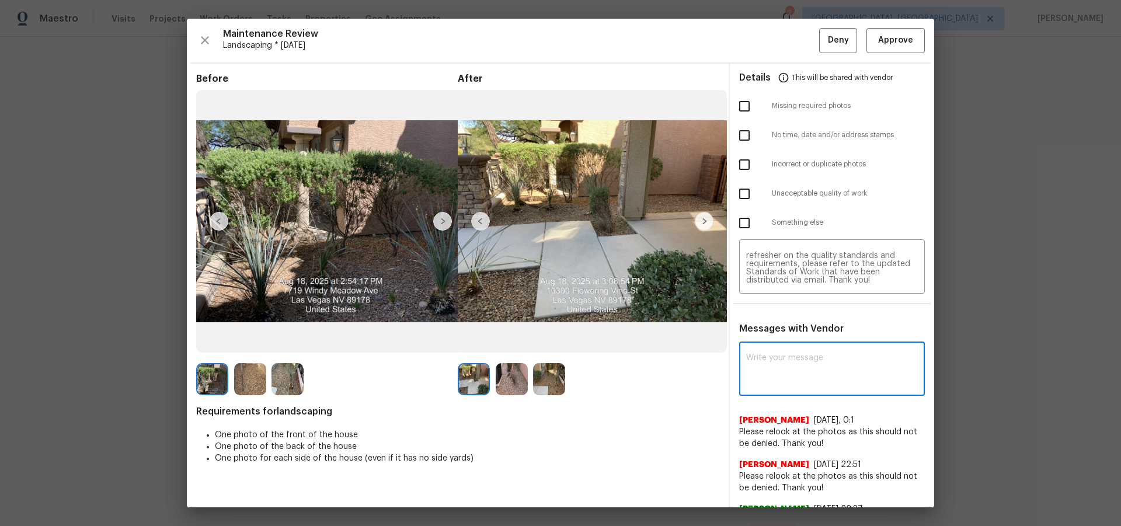
paste textarea "Maintenance Audit Team: Hello! Unfortunately, this landscaping visit completed …"
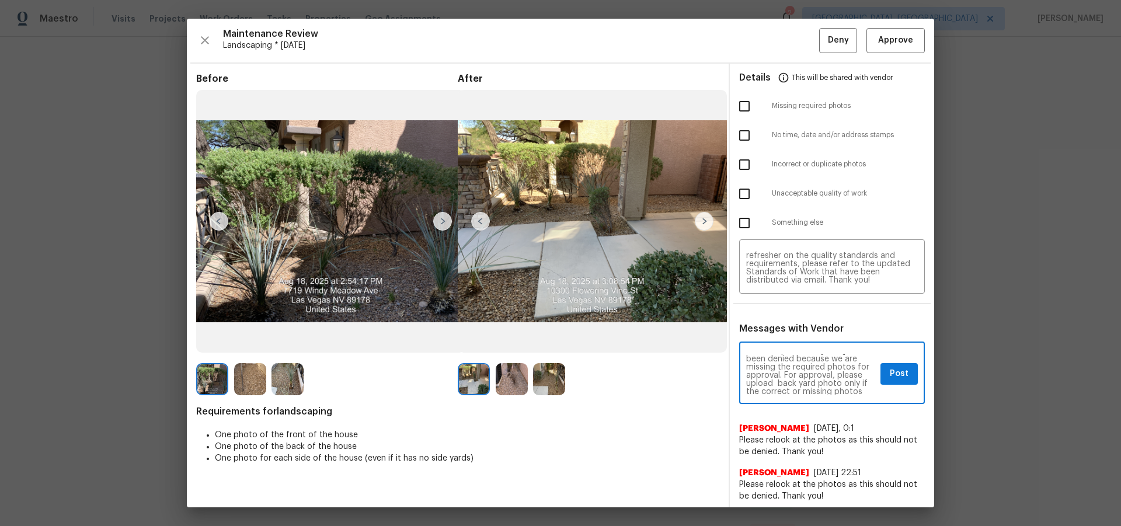
scroll to position [47, 0]
type textarea "Maintenance Audit Team: Hello! Unfortunately, this landscaping visit completed …"
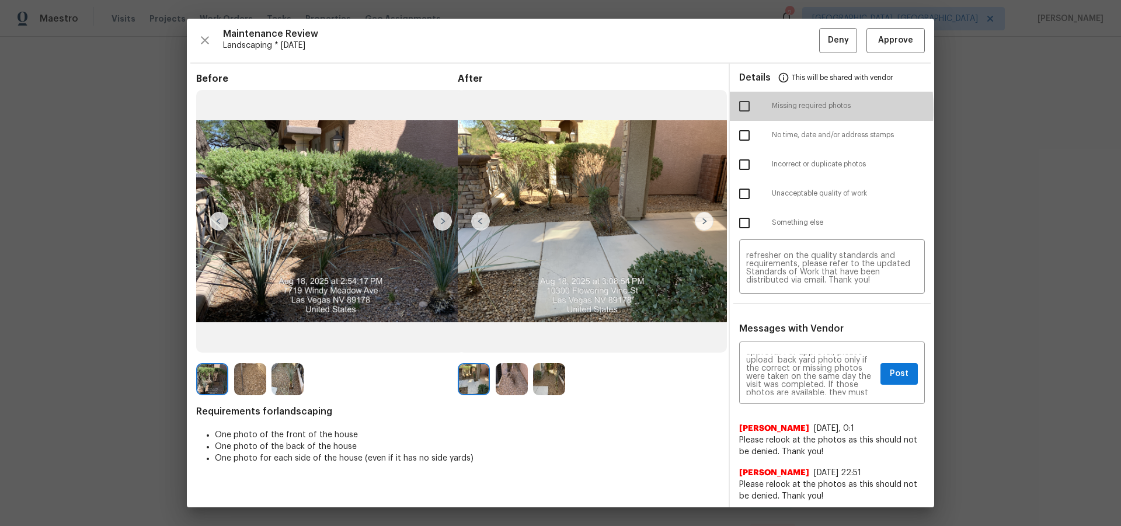
click at [738, 109] on input "checkbox" at bounding box center [744, 106] width 25 height 25
checkbox input "true"
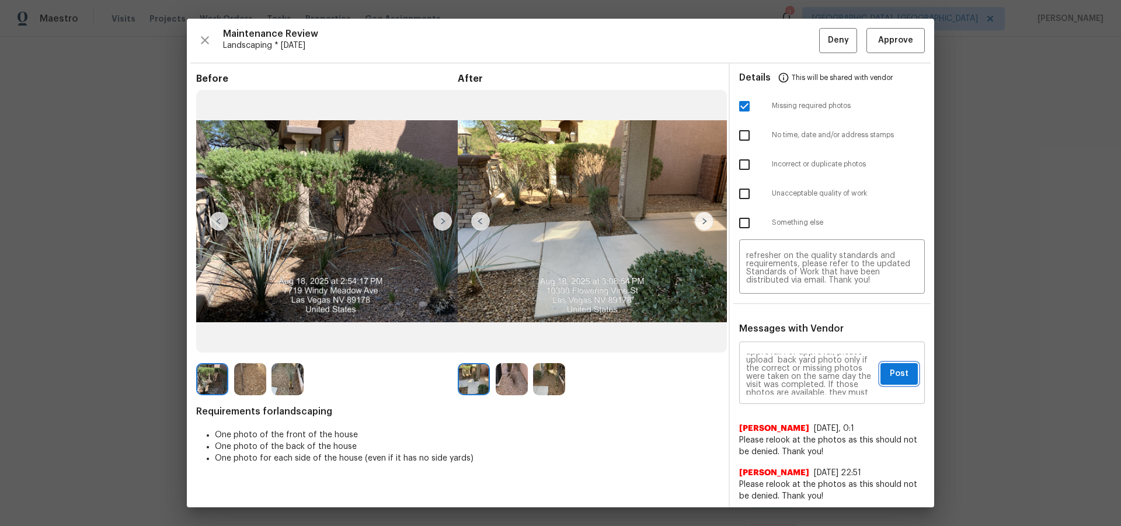
click at [890, 380] on span "Post" at bounding box center [899, 374] width 19 height 15
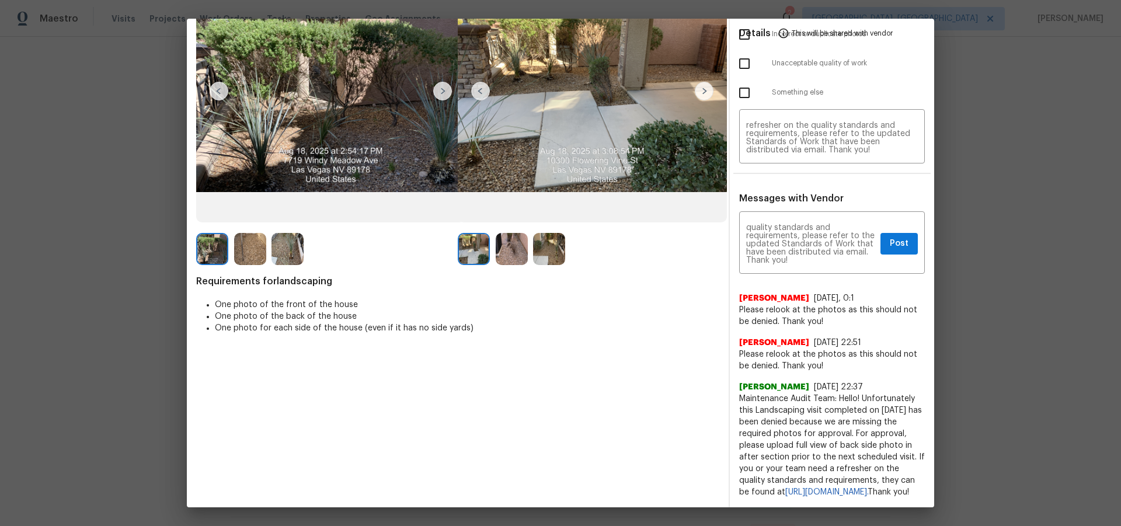
scroll to position [154, 0]
click at [894, 237] on span "Post" at bounding box center [899, 244] width 19 height 15
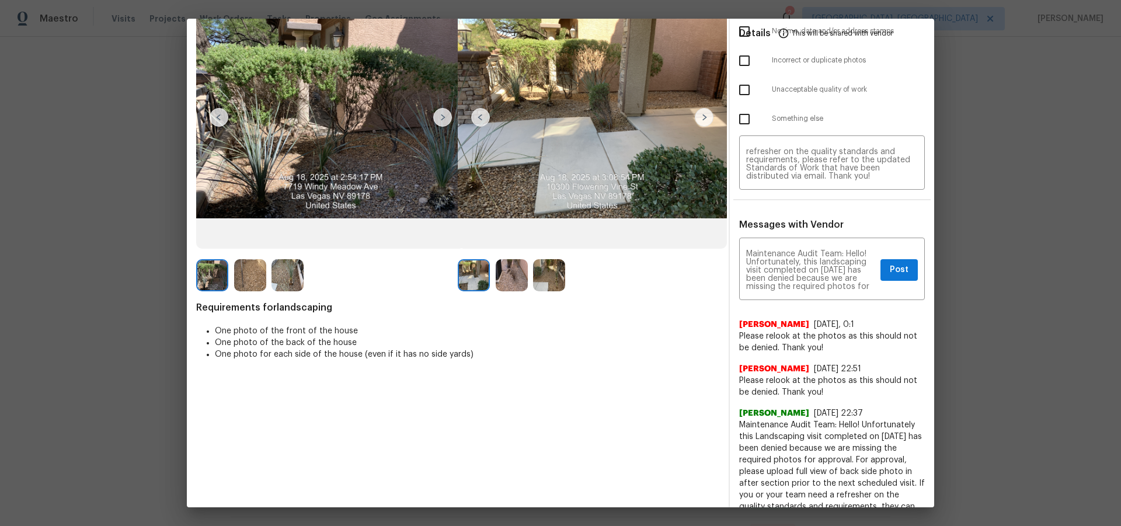
scroll to position [0, 0]
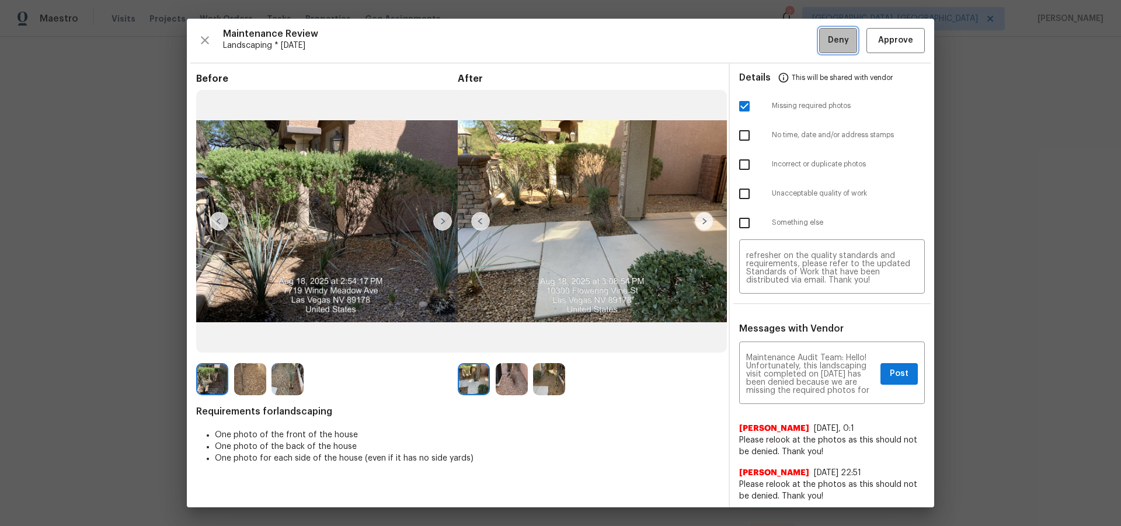
click at [837, 46] on span "Deny" at bounding box center [838, 40] width 21 height 15
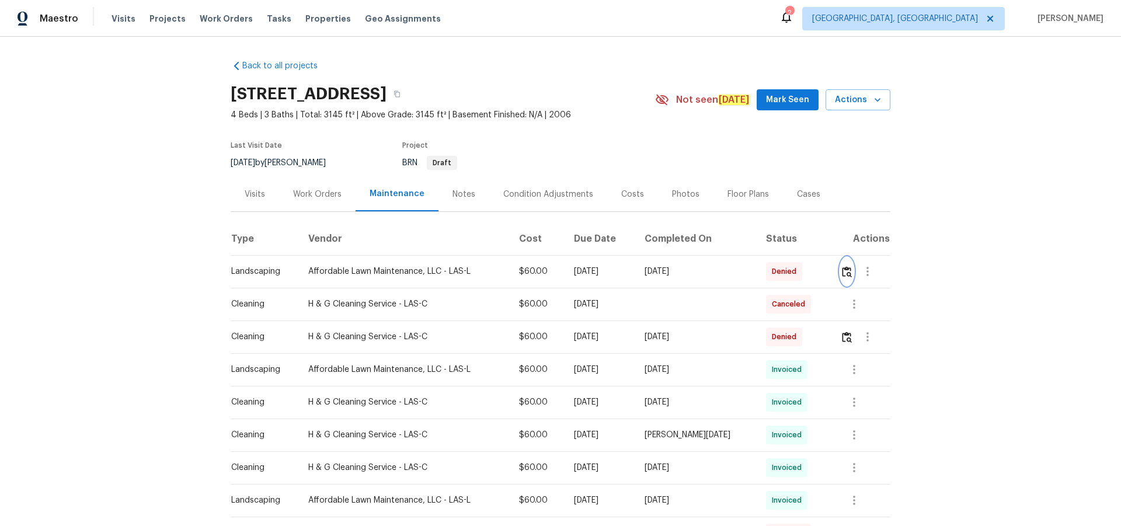
click at [841, 269] on button "button" at bounding box center [847, 272] width 13 height 28
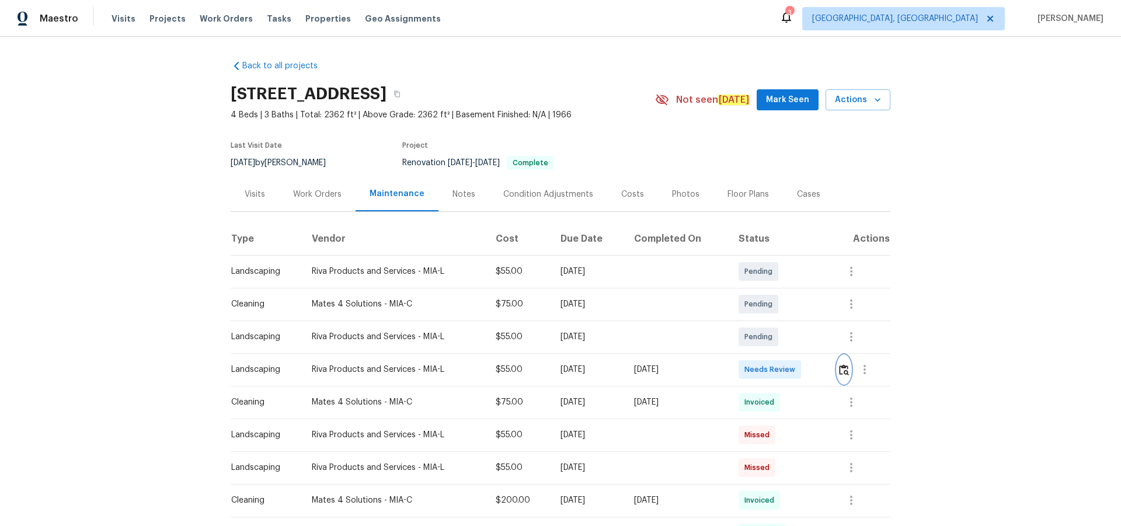
click at [797, 343] on img "button" at bounding box center [844, 369] width 10 height 11
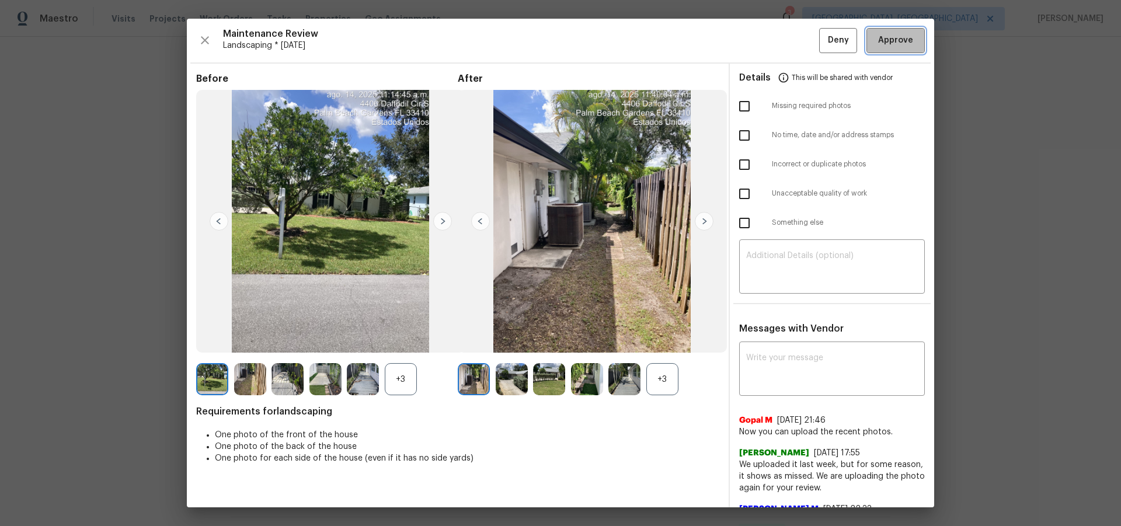
click at [797, 36] on span "Approve" at bounding box center [896, 40] width 40 height 15
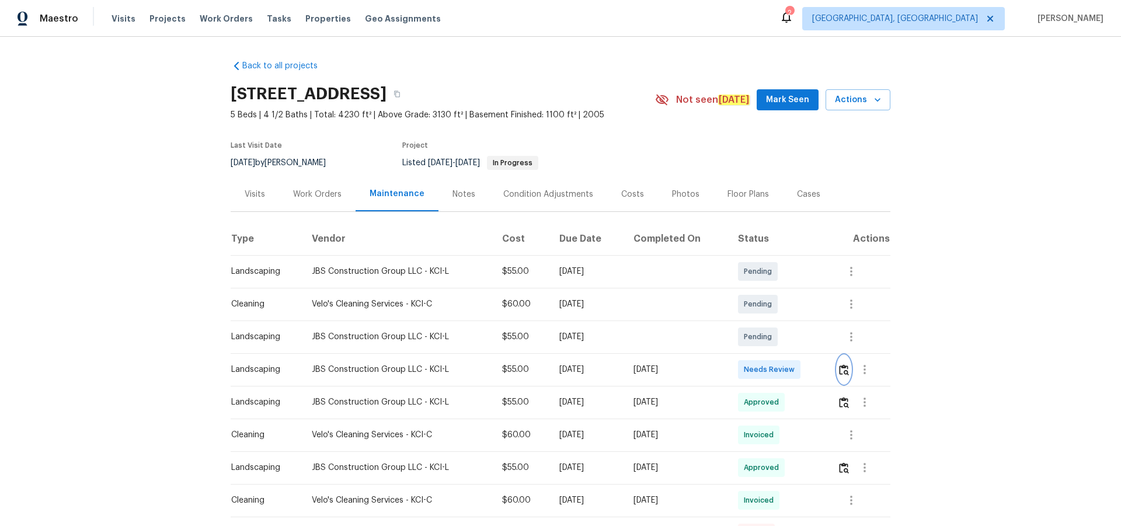
click at [841, 367] on img "button" at bounding box center [844, 369] width 10 height 11
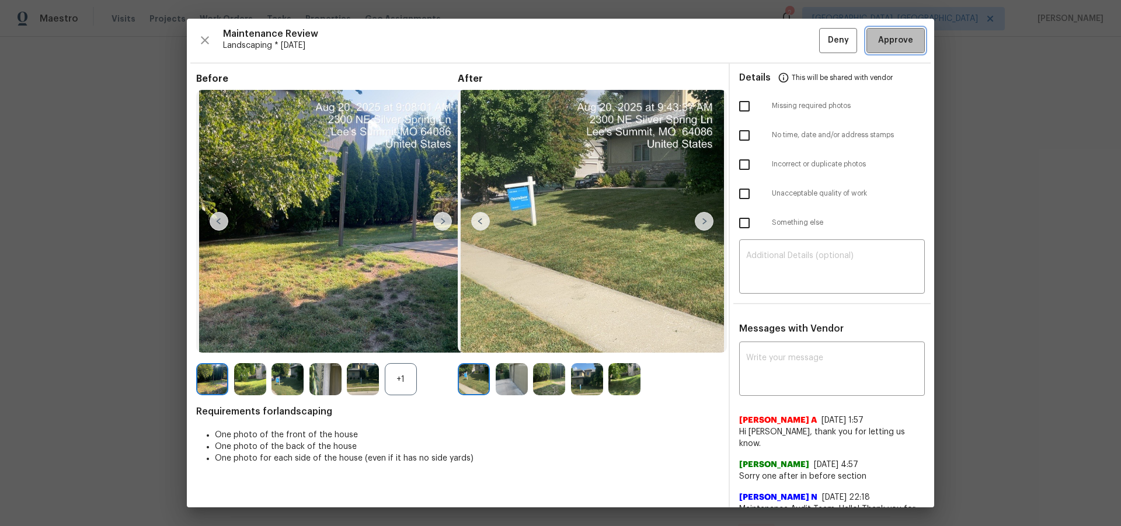
drag, startPoint x: 897, startPoint y: 36, endPoint x: 902, endPoint y: 102, distance: 66.2
click at [894, 40] on span "Approve" at bounding box center [895, 40] width 35 height 15
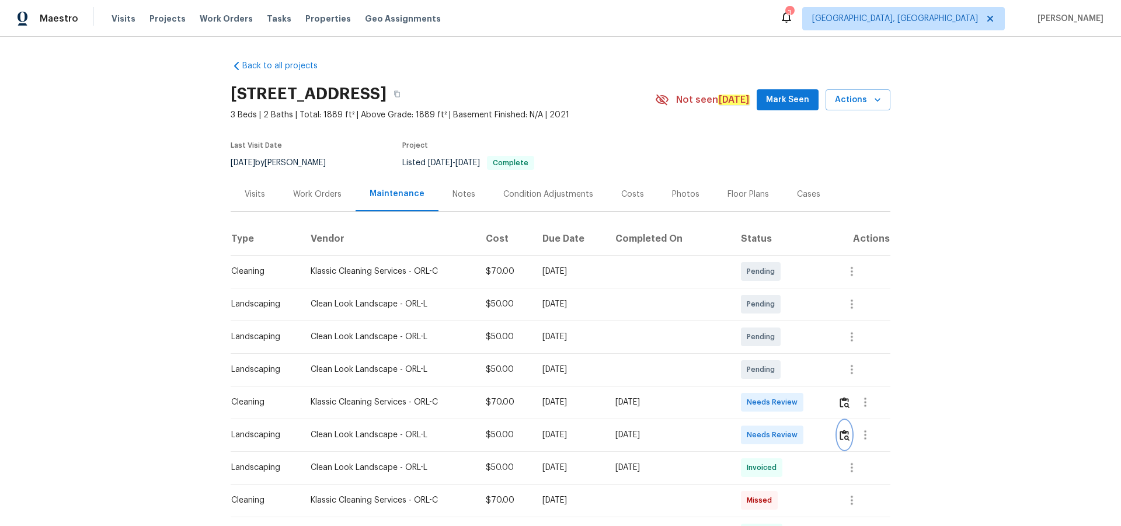
click at [846, 432] on img "button" at bounding box center [845, 435] width 10 height 11
click at [841, 441] on button "button" at bounding box center [844, 435] width 13 height 28
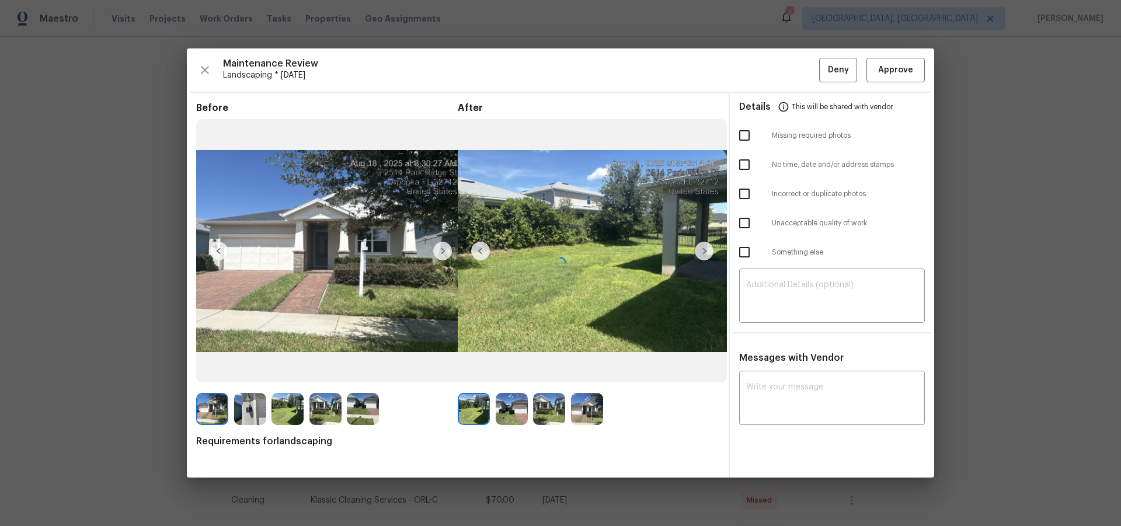
click at [898, 71] on div at bounding box center [561, 262] width 748 height 429
click at [912, 67] on div at bounding box center [561, 262] width 748 height 429
drag, startPoint x: 904, startPoint y: 70, endPoint x: 905, endPoint y: 168, distance: 98.7
click at [905, 71] on div at bounding box center [561, 262] width 748 height 429
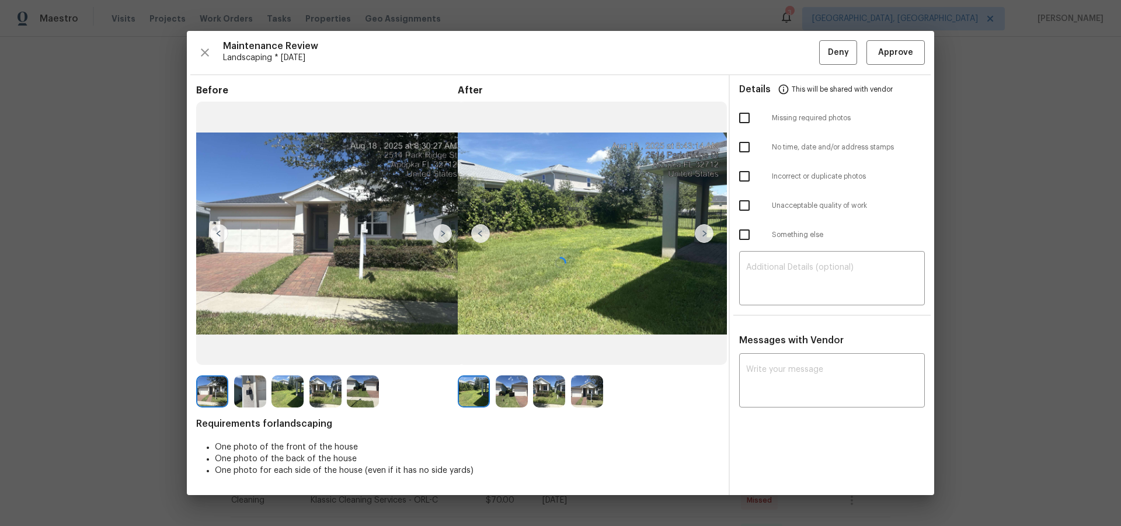
click at [898, 51] on div at bounding box center [561, 263] width 748 height 464
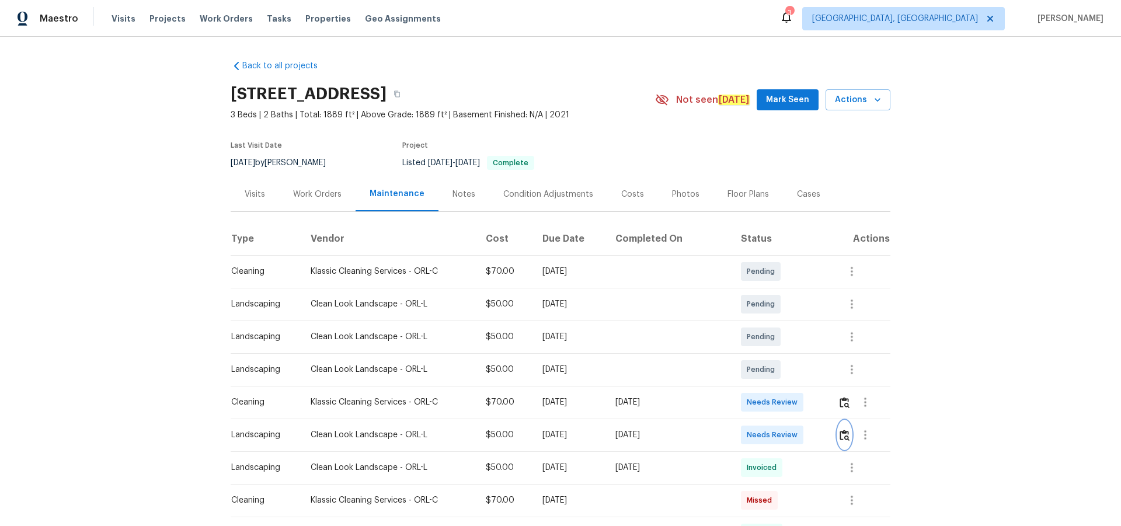
click at [841, 436] on img "button" at bounding box center [845, 435] width 10 height 11
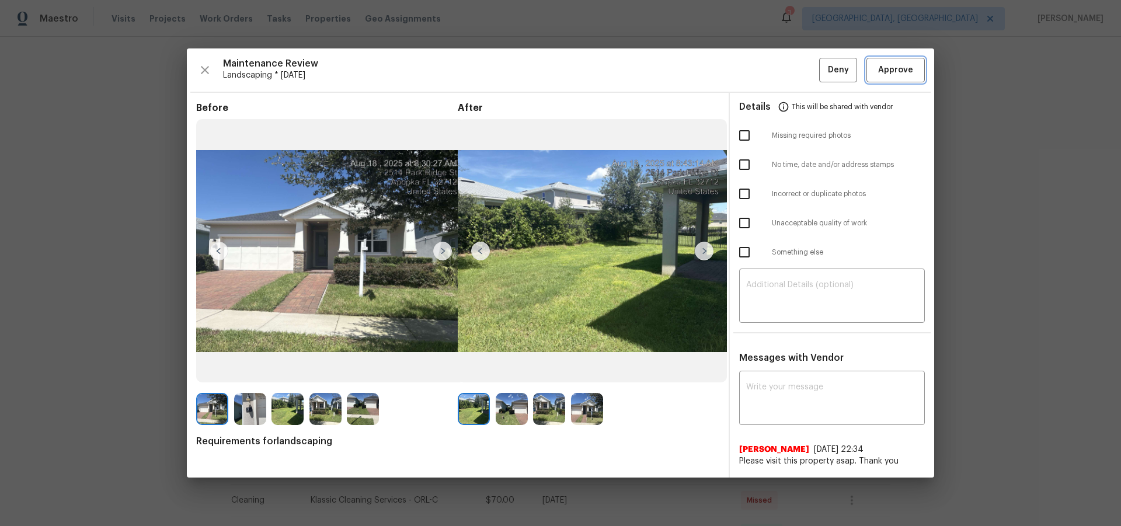
click at [894, 58] on button "Approve" at bounding box center [896, 70] width 58 height 25
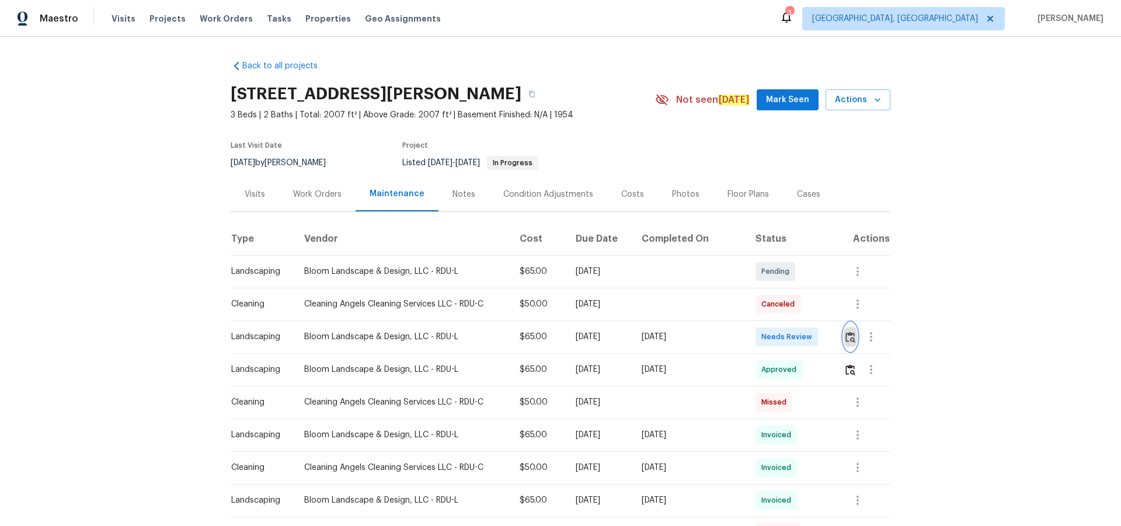
click at [852, 339] on img "button" at bounding box center [851, 337] width 10 height 11
click at [849, 338] on img "button" at bounding box center [851, 337] width 10 height 11
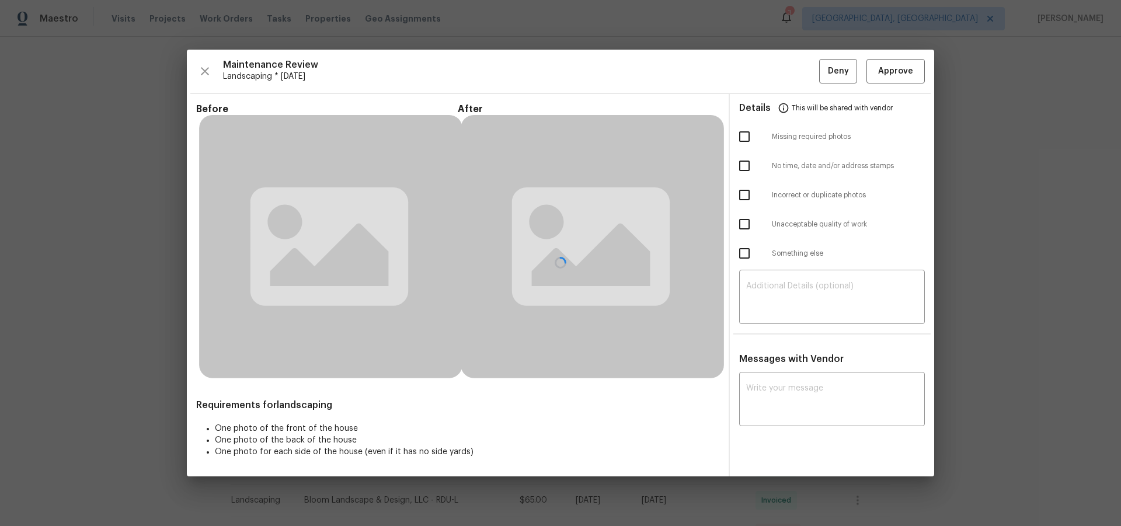
click at [912, 79] on div at bounding box center [561, 263] width 748 height 427
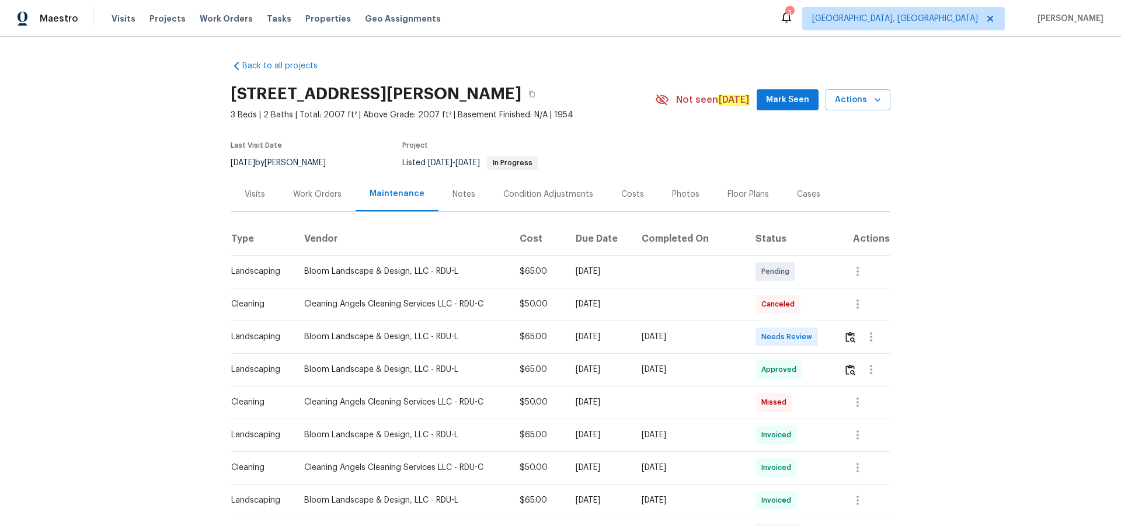
drag, startPoint x: 840, startPoint y: 340, endPoint x: 856, endPoint y: 332, distance: 18.0
click at [841, 340] on td at bounding box center [863, 337] width 56 height 33
click at [851, 336] on img "button" at bounding box center [851, 337] width 10 height 11
click at [846, 372] on img "button" at bounding box center [851, 369] width 10 height 11
click at [849, 338] on img "button" at bounding box center [851, 337] width 10 height 11
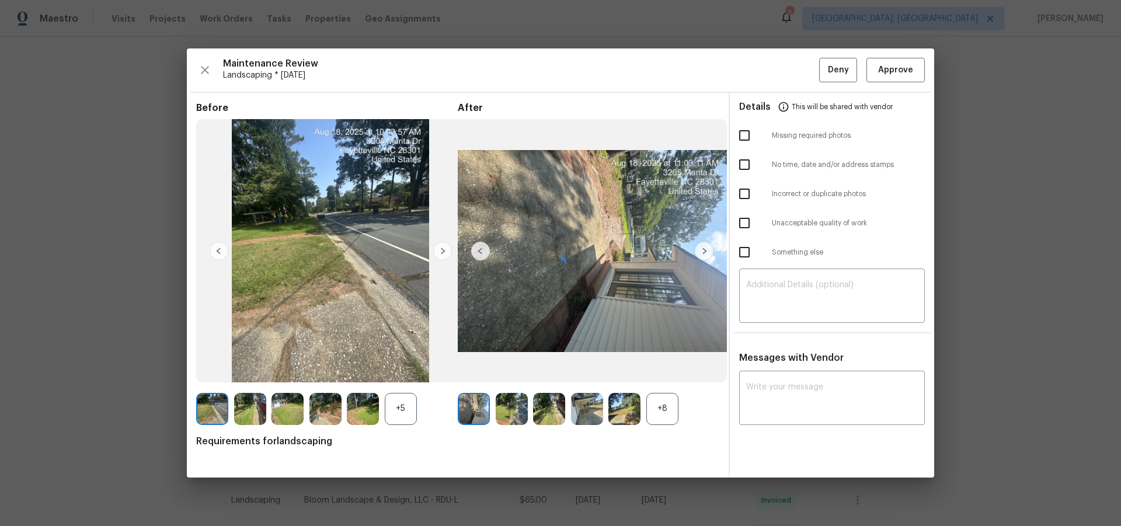
click at [903, 58] on div at bounding box center [561, 262] width 748 height 429
click at [905, 64] on div at bounding box center [561, 262] width 748 height 429
click at [901, 70] on span "Approve" at bounding box center [895, 70] width 35 height 15
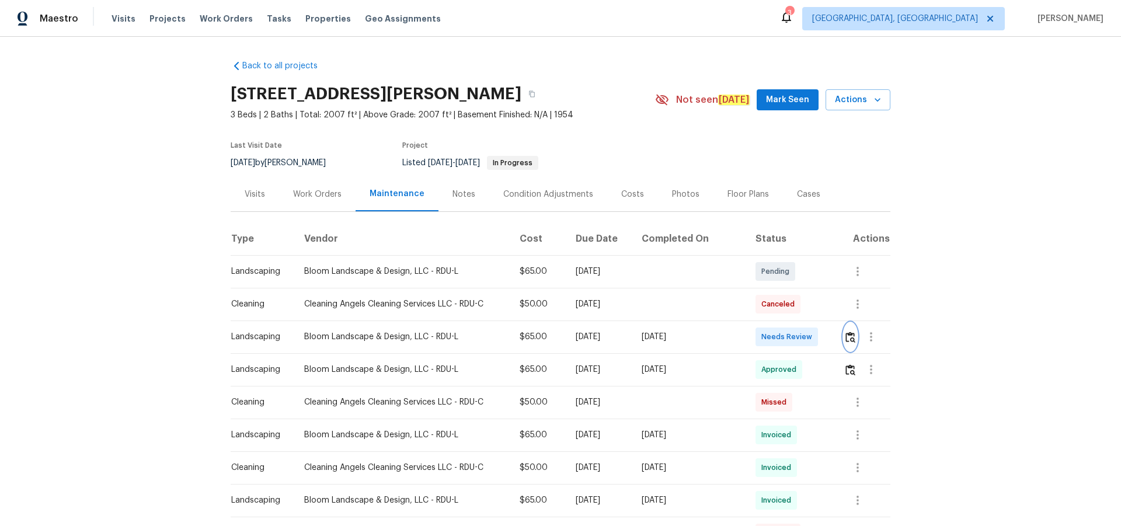
click at [846, 337] on img "button" at bounding box center [851, 337] width 10 height 11
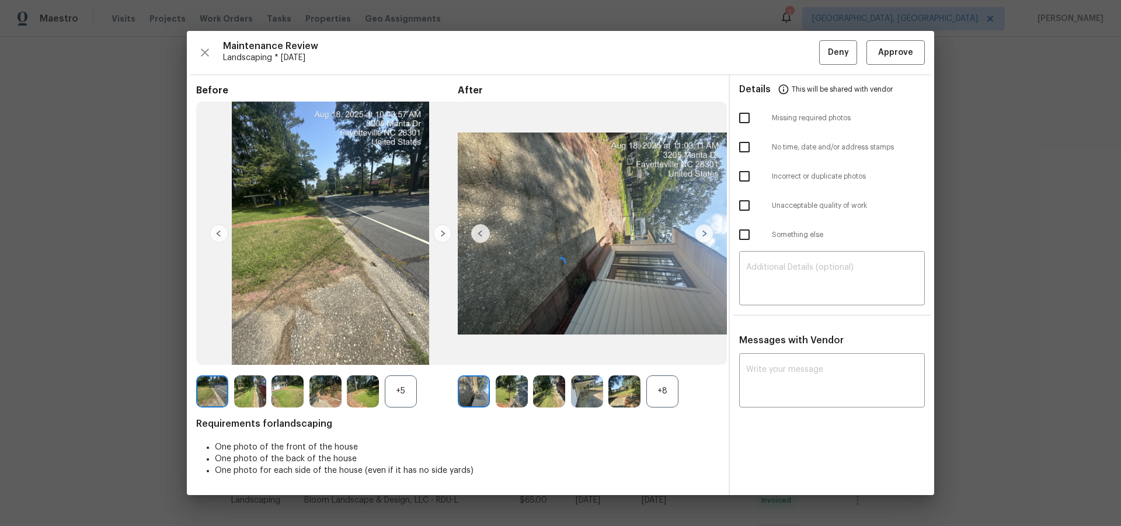
click at [910, 55] on div at bounding box center [561, 263] width 748 height 464
click at [899, 47] on div at bounding box center [561, 263] width 748 height 464
click at [900, 53] on div at bounding box center [561, 263] width 748 height 464
click at [900, 51] on div at bounding box center [561, 263] width 748 height 464
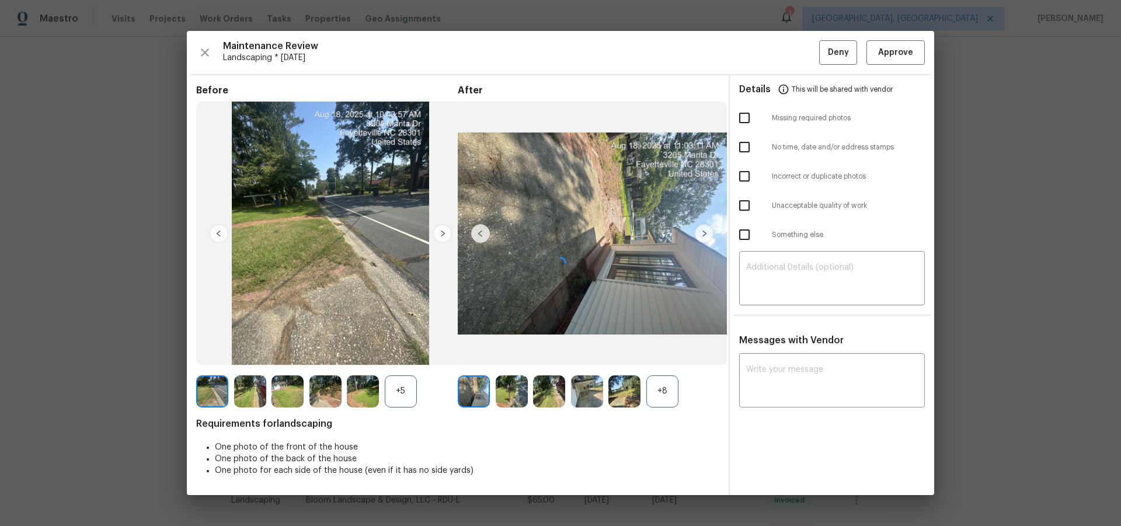
click at [895, 53] on div at bounding box center [561, 263] width 748 height 464
click at [894, 53] on div at bounding box center [561, 263] width 748 height 464
click at [902, 53] on div at bounding box center [561, 263] width 748 height 464
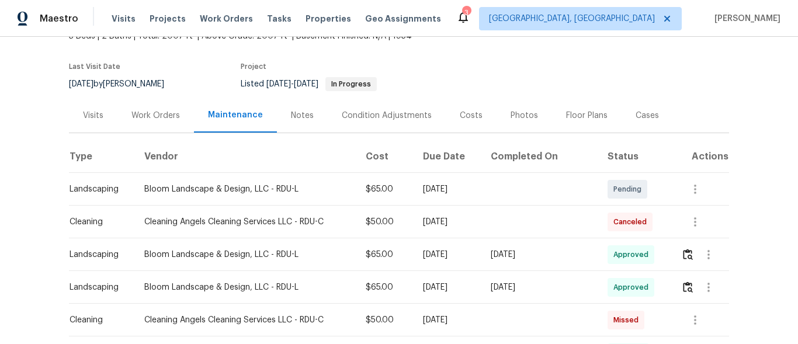
scroll to position [175, 0]
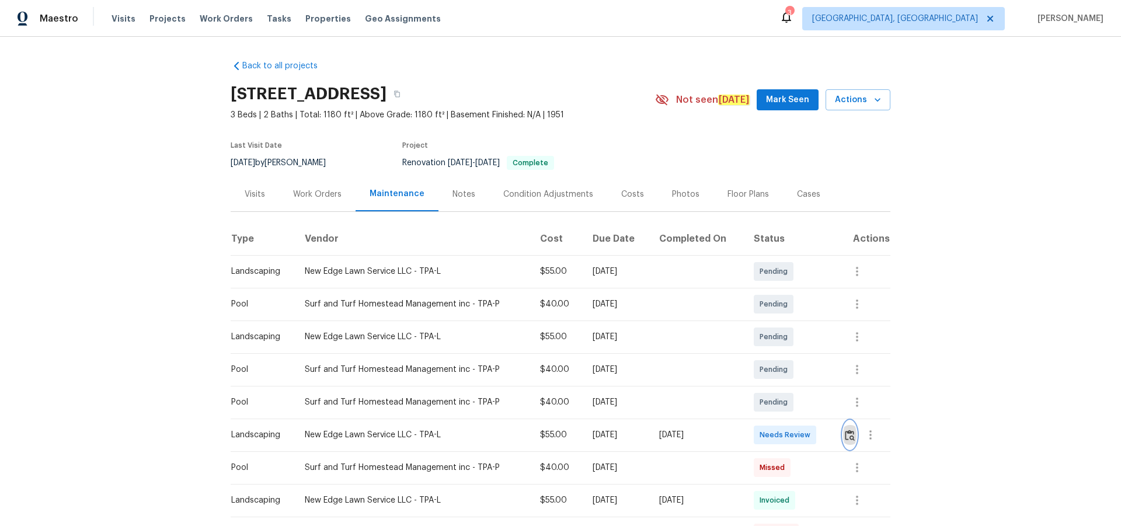
click at [845, 435] on img "button" at bounding box center [850, 435] width 10 height 11
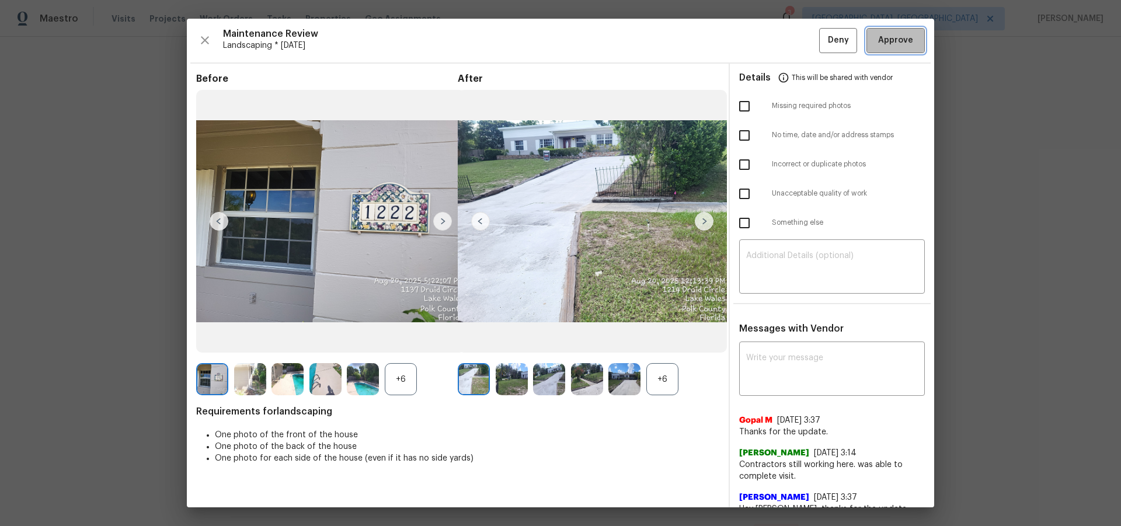
drag, startPoint x: 873, startPoint y: 39, endPoint x: 923, endPoint y: 232, distance: 199.8
click at [878, 40] on span "Approve" at bounding box center [895, 40] width 35 height 15
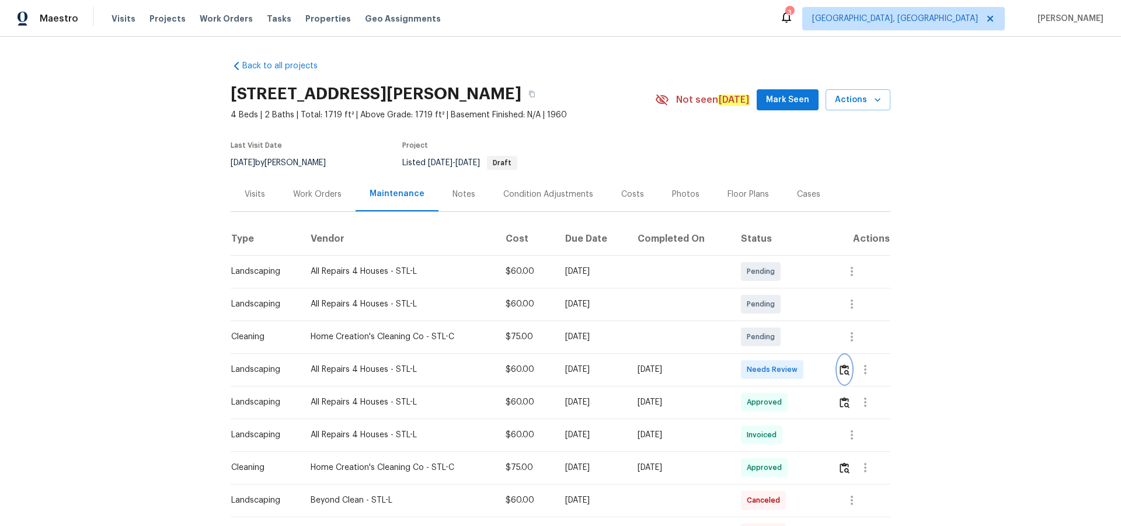
click at [844, 369] on img "button" at bounding box center [845, 369] width 10 height 11
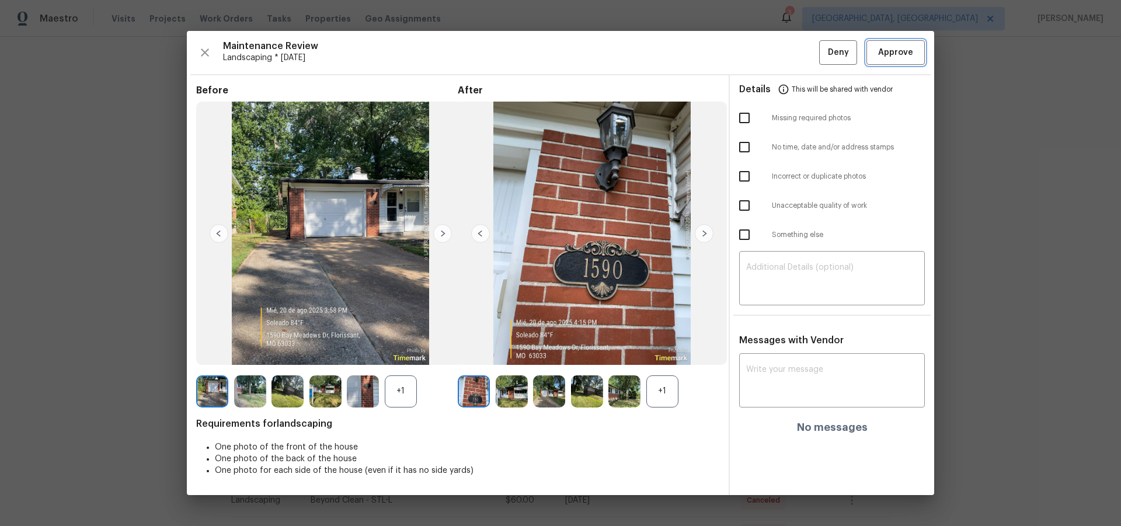
drag, startPoint x: 897, startPoint y: 48, endPoint x: 925, endPoint y: 72, distance: 37.3
click at [897, 48] on span "Approve" at bounding box center [895, 53] width 35 height 15
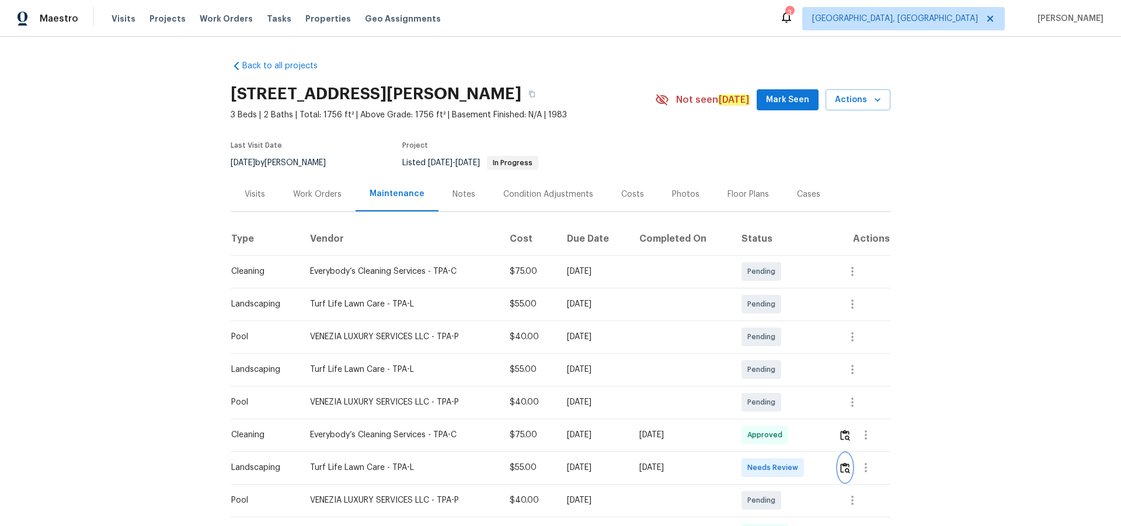
click at [797, 343] on img "button" at bounding box center [846, 468] width 10 height 11
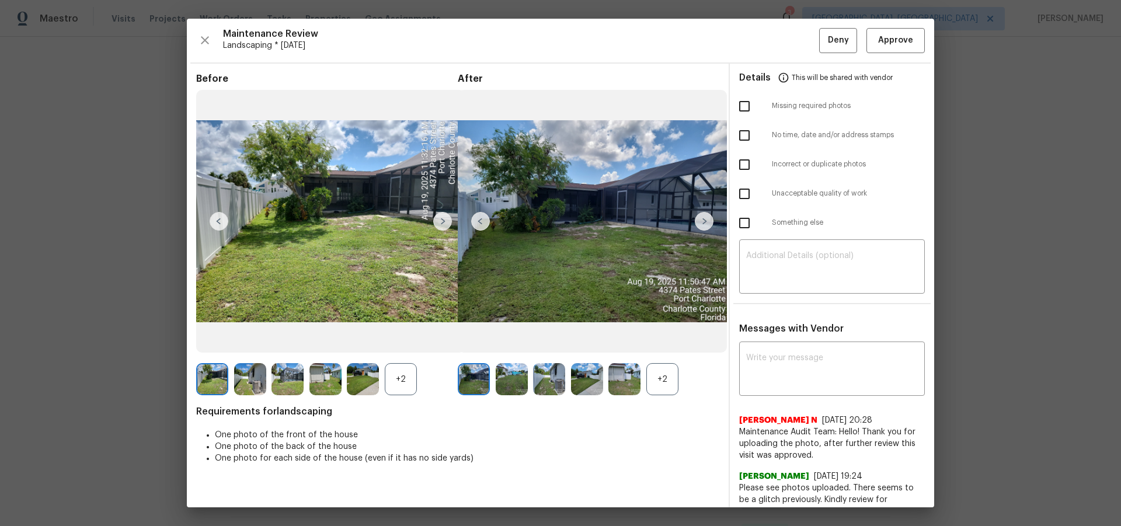
click at [797, 44] on div "Maintenance Review Landscaping * Mon, Aug 18 Deny Approve Before +2 After +2 Re…" at bounding box center [561, 263] width 748 height 489
click at [797, 37] on span "Approve" at bounding box center [895, 40] width 35 height 15
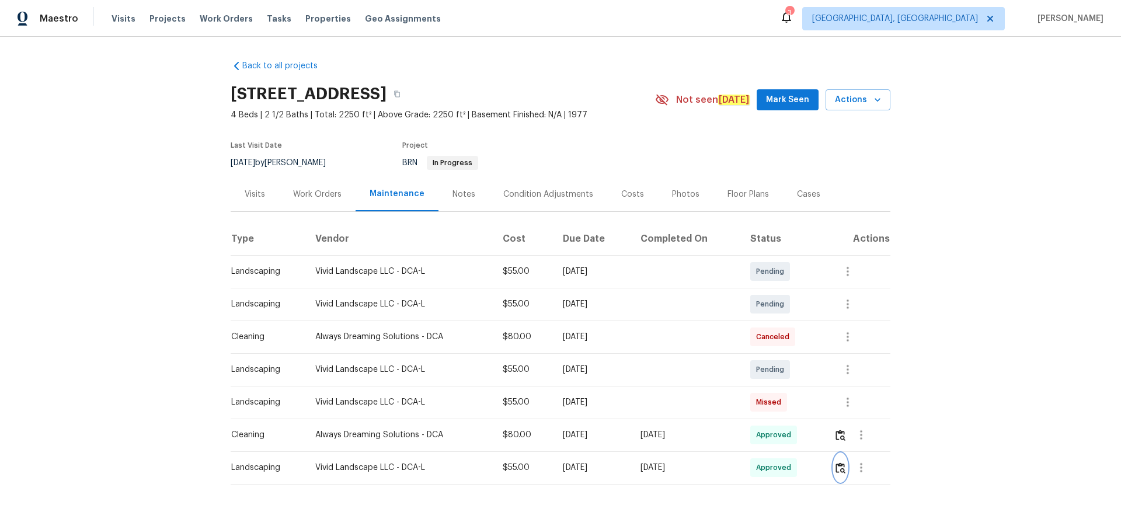
click at [842, 475] on button "button" at bounding box center [840, 468] width 13 height 28
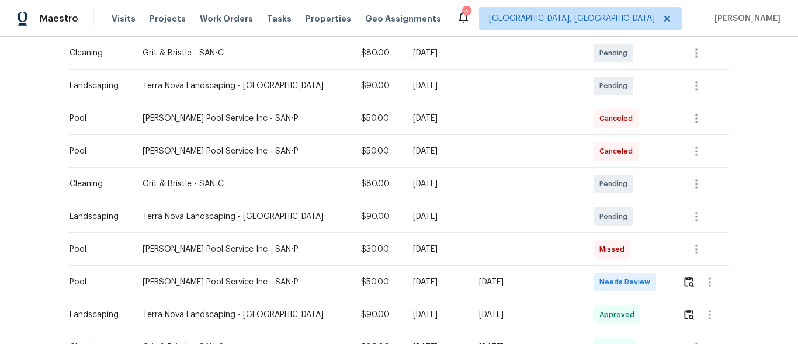
scroll to position [234, 0]
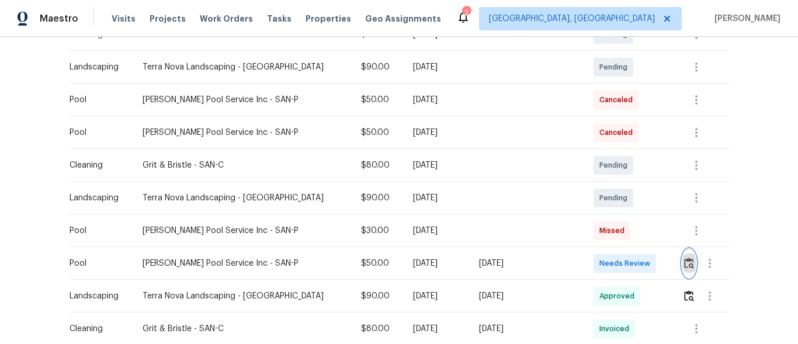
click at [682, 256] on button "button" at bounding box center [688, 263] width 13 height 28
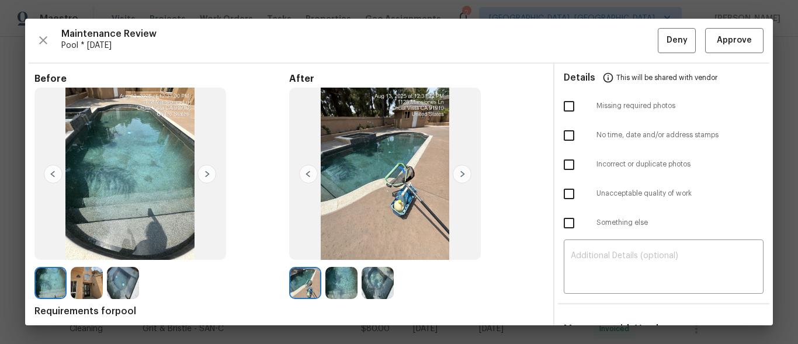
click at [616, 258] on div at bounding box center [399, 172] width 748 height 307
click at [617, 258] on div at bounding box center [399, 172] width 748 height 307
click at [597, 256] on textarea at bounding box center [664, 268] width 186 height 33
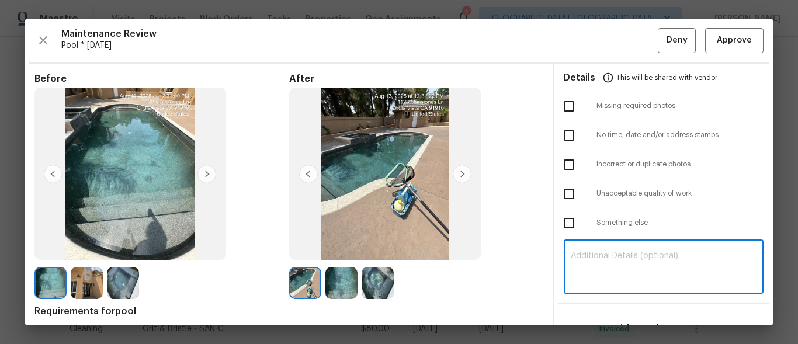
paste textarea "Maintenance Audit Team: Hello! Unfortunately this pool visit completed on [DATE…"
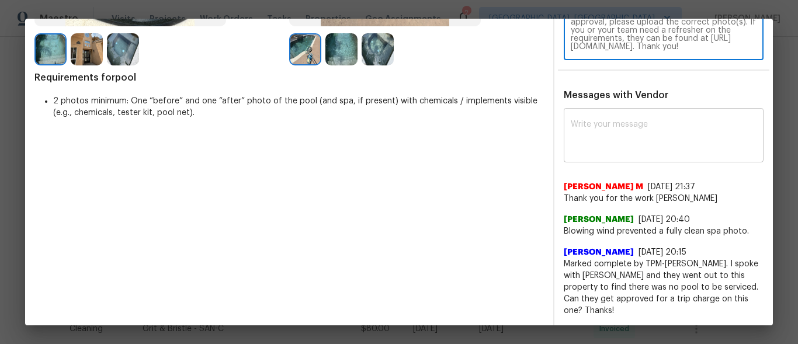
type textarea "Maintenance Audit Team: Hello! Unfortunately this pool visit completed on [DATE…"
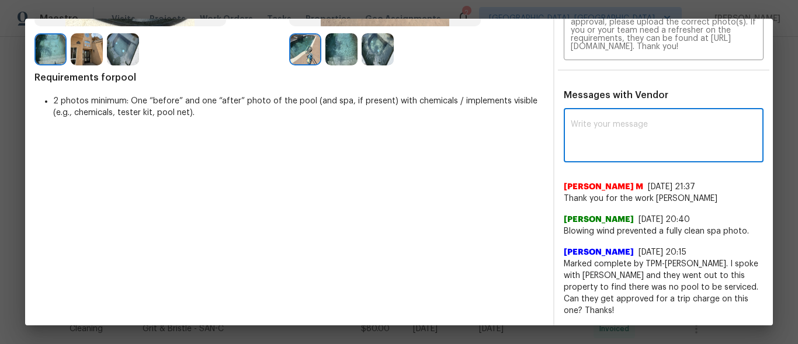
click at [646, 129] on textarea at bounding box center [664, 136] width 186 height 33
paste textarea "Maintenance Audit Team: Hello! Unfortunately this pool visit completed on [DATE…"
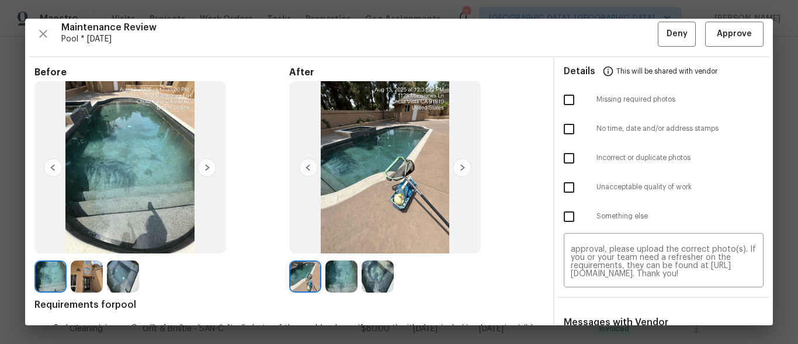
scroll to position [0, 0]
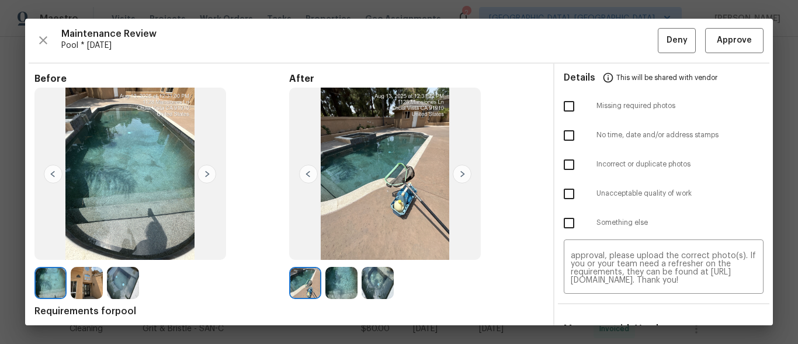
type textarea "Maintenance Audit Team: Hello! Unfortunately this pool visit completed on [DATE…"
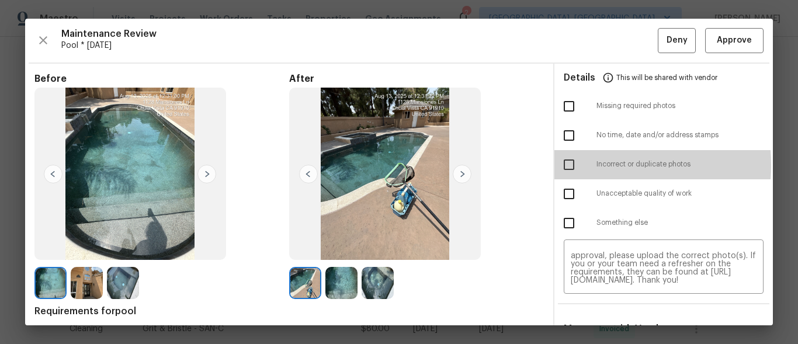
drag, startPoint x: 572, startPoint y: 165, endPoint x: 697, endPoint y: 178, distance: 125.7
click at [572, 165] on input "checkbox" at bounding box center [569, 164] width 25 height 25
checkbox input "true"
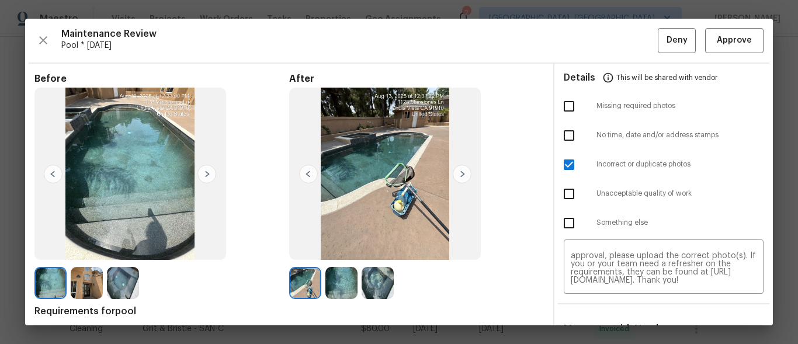
scroll to position [234, 0]
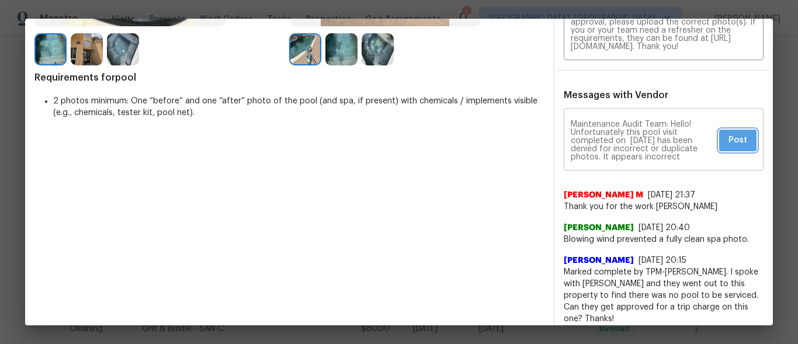
click at [728, 144] on span "Post" at bounding box center [737, 140] width 19 height 15
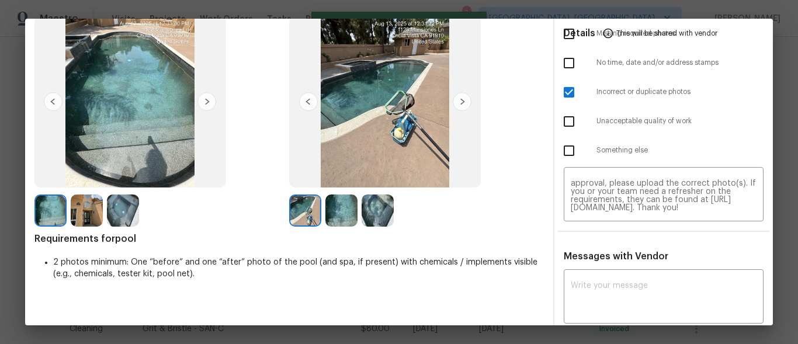
scroll to position [0, 0]
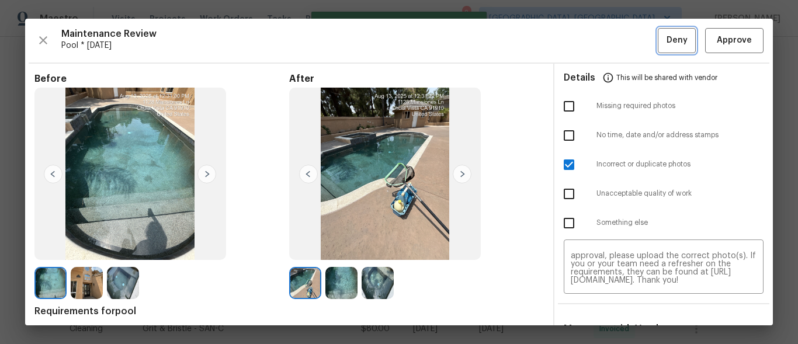
click at [682, 42] on button "Deny" at bounding box center [677, 40] width 38 height 25
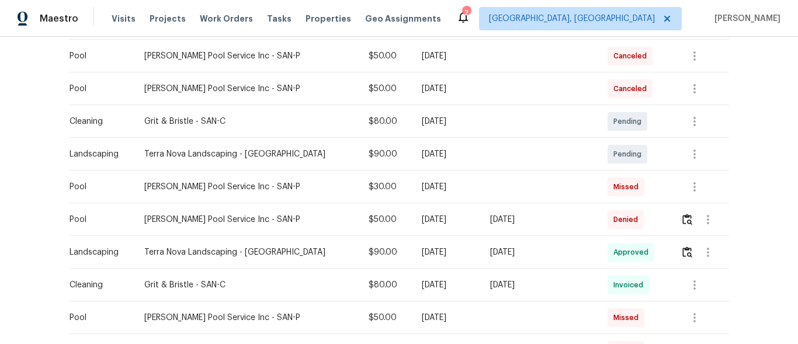
scroll to position [292, 0]
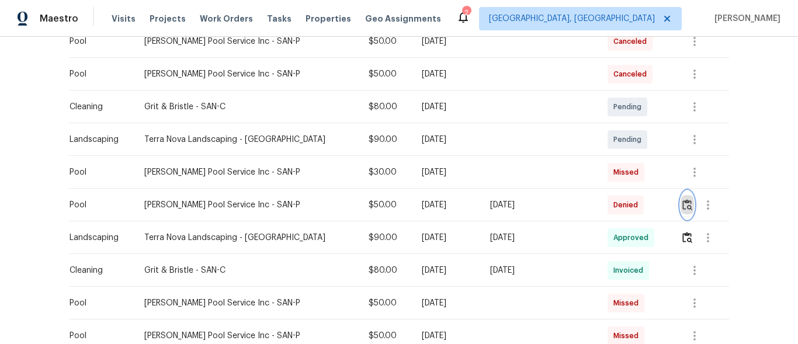
click at [682, 203] on img "button" at bounding box center [687, 204] width 10 height 11
